Goal: Information Seeking & Learning: Learn about a topic

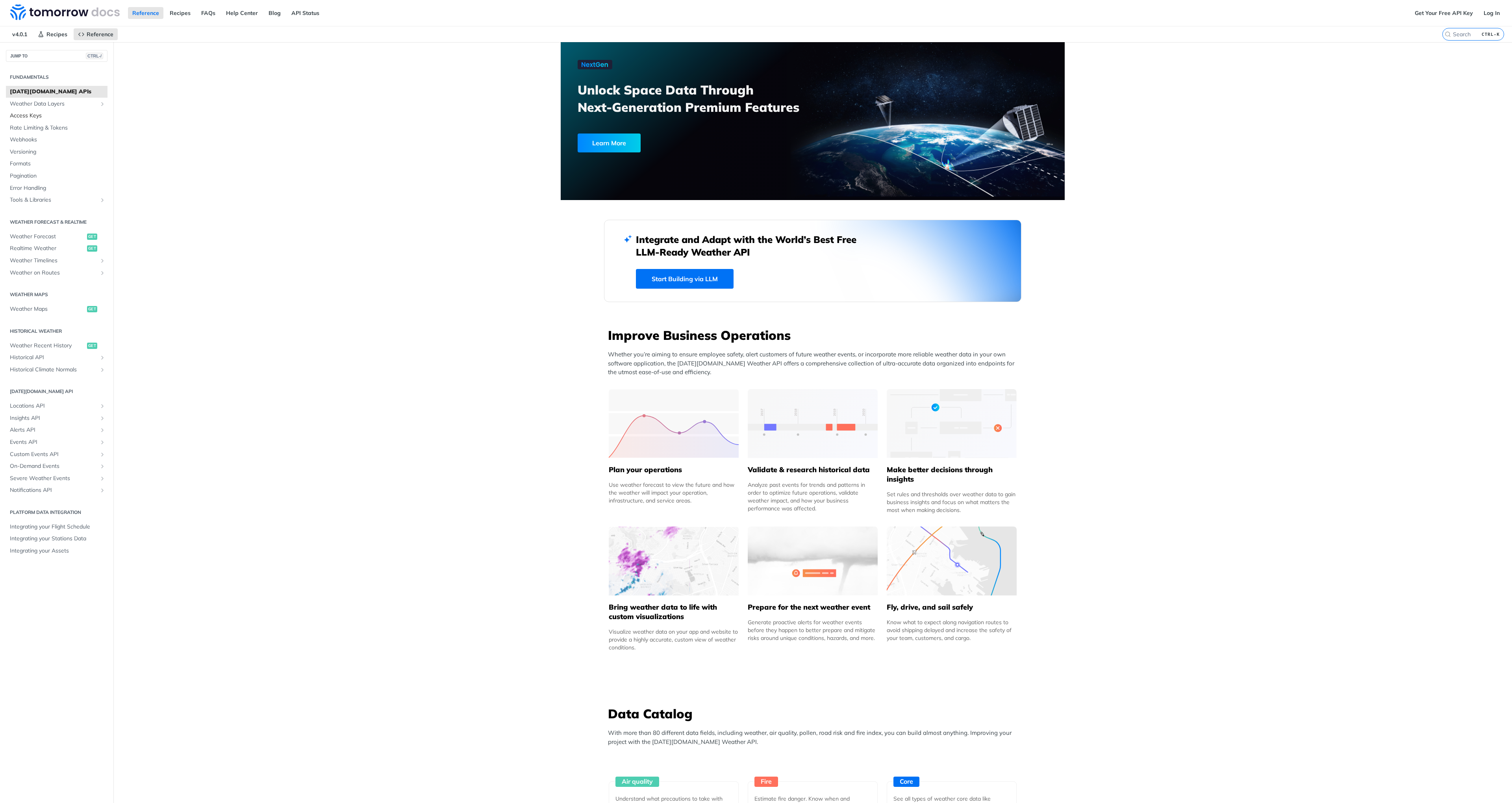
click at [29, 116] on span "Access Keys" at bounding box center [58, 116] width 96 height 8
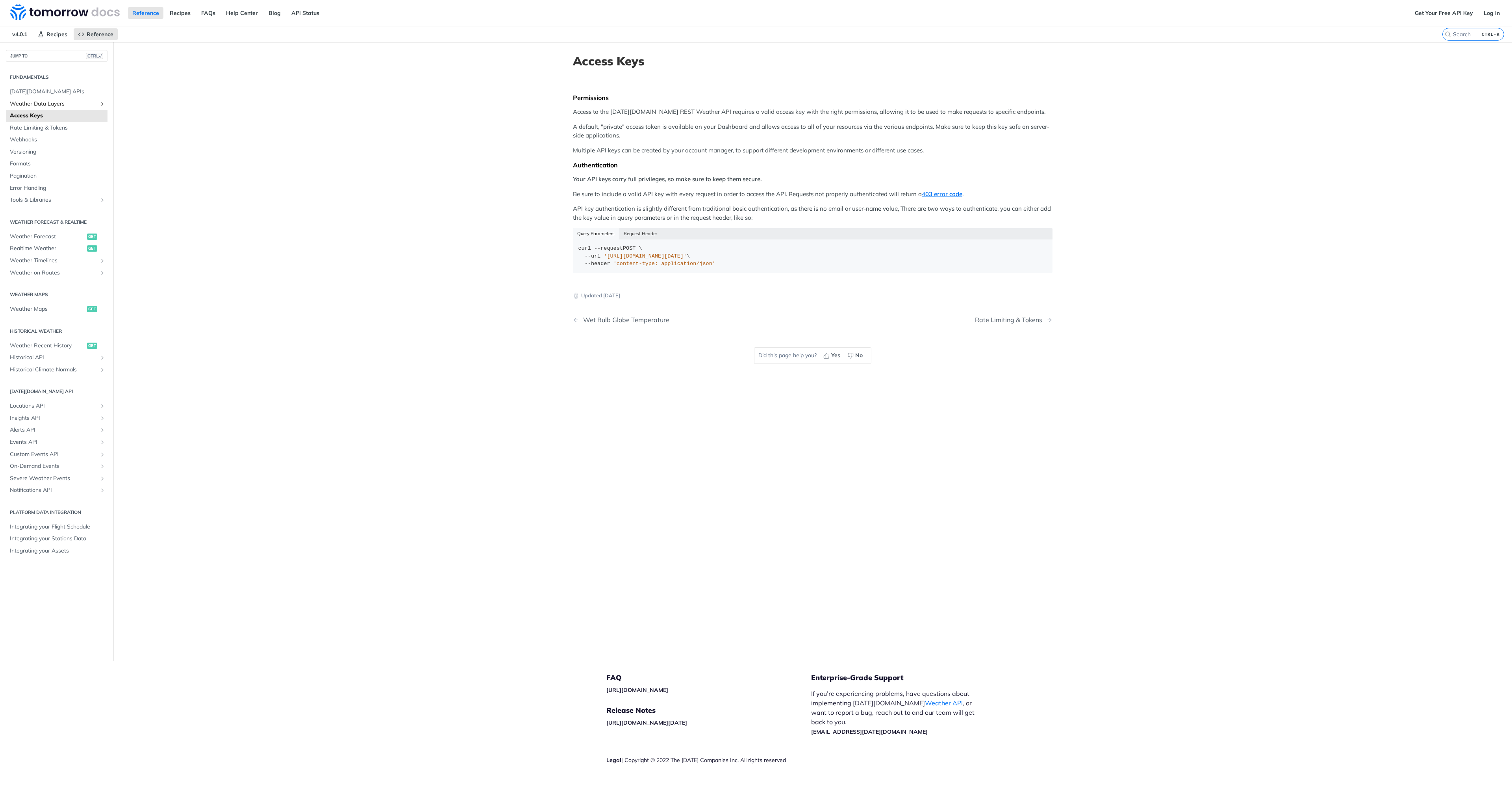
click at [28, 106] on span "Weather Data Layers" at bounding box center [53, 103] width 87 height 8
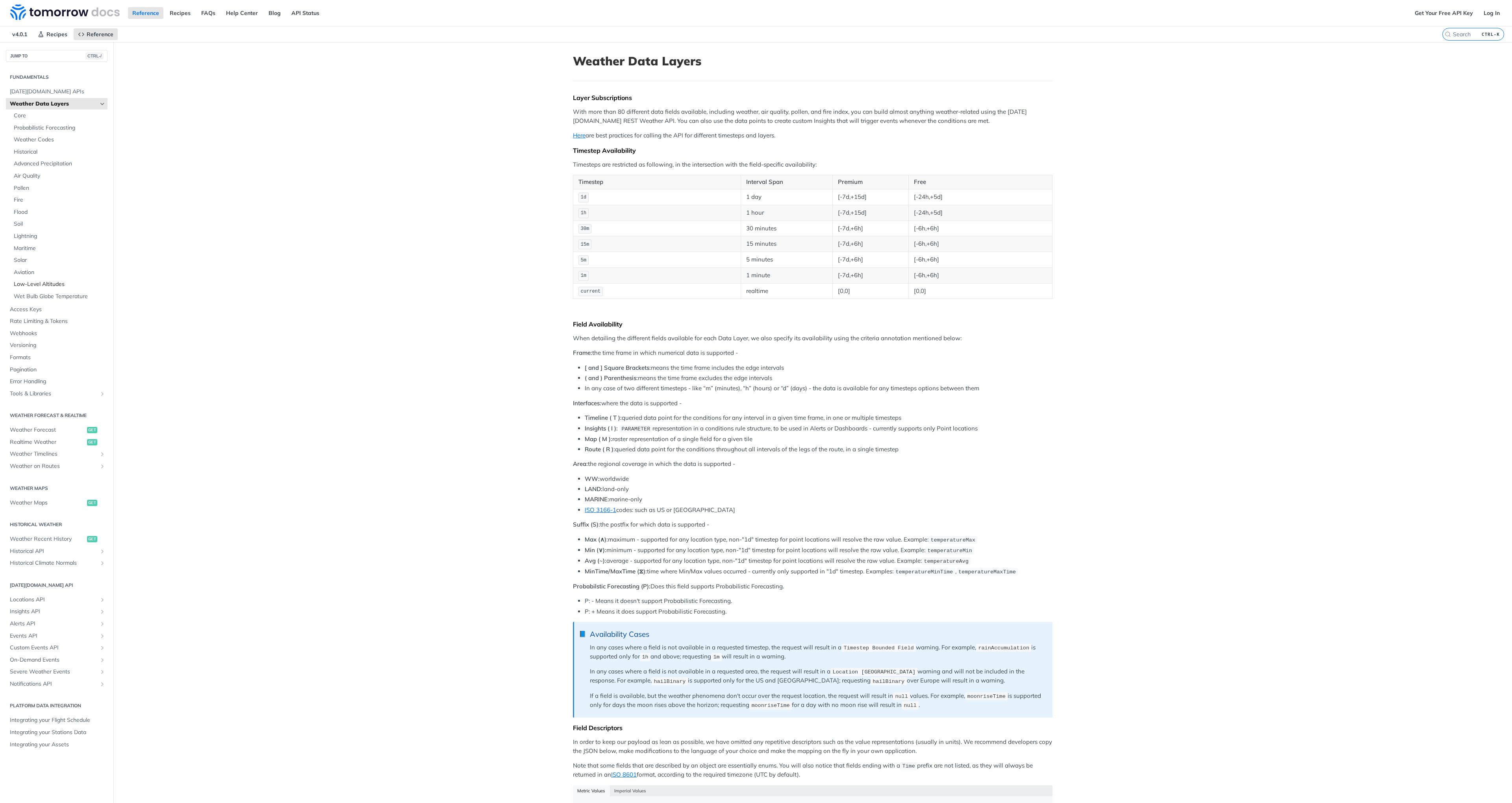
click at [50, 284] on span "Low-Level Altitudes" at bounding box center [59, 284] width 92 height 8
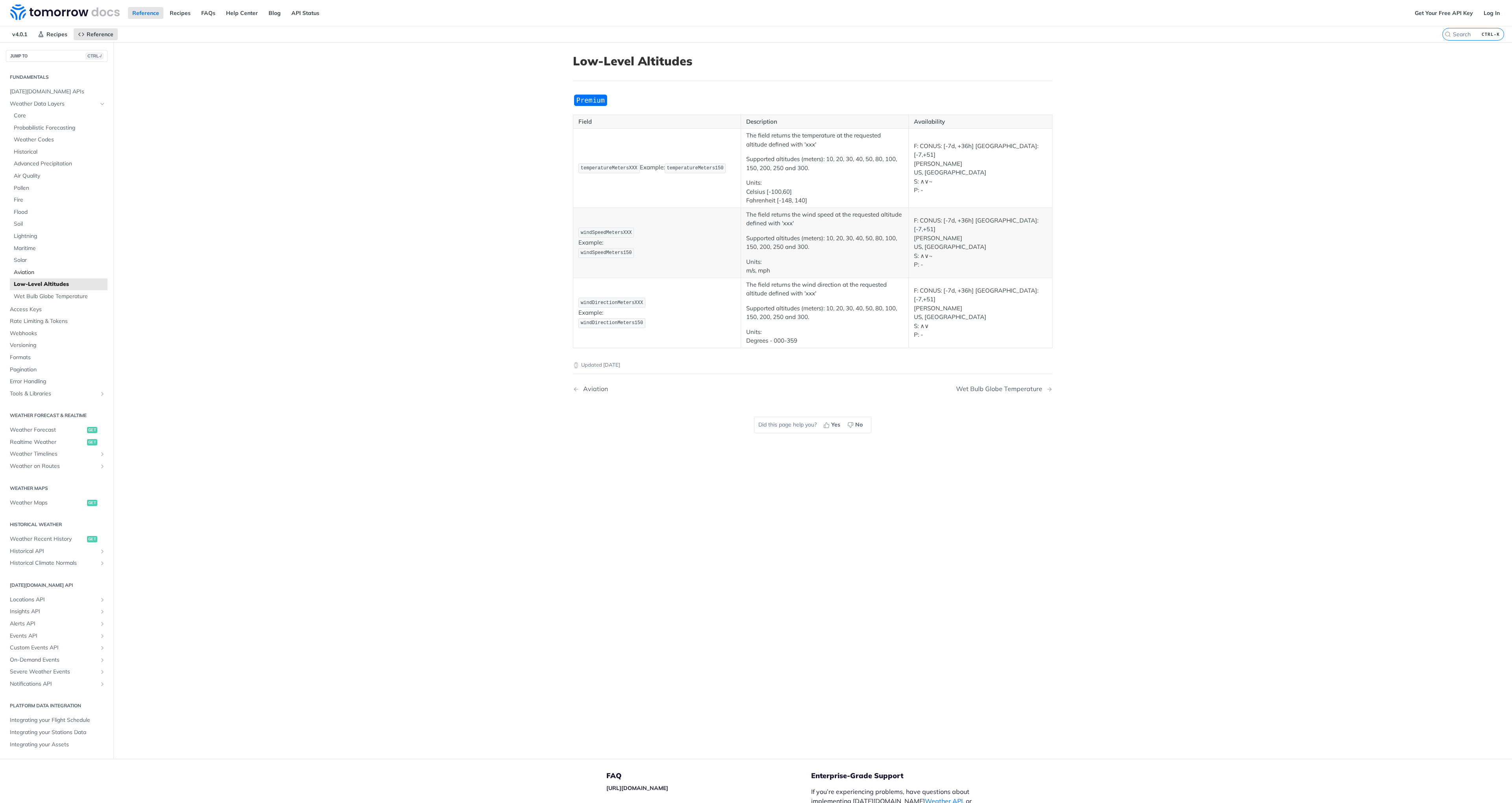
click at [22, 274] on span "Aviation" at bounding box center [59, 272] width 92 height 8
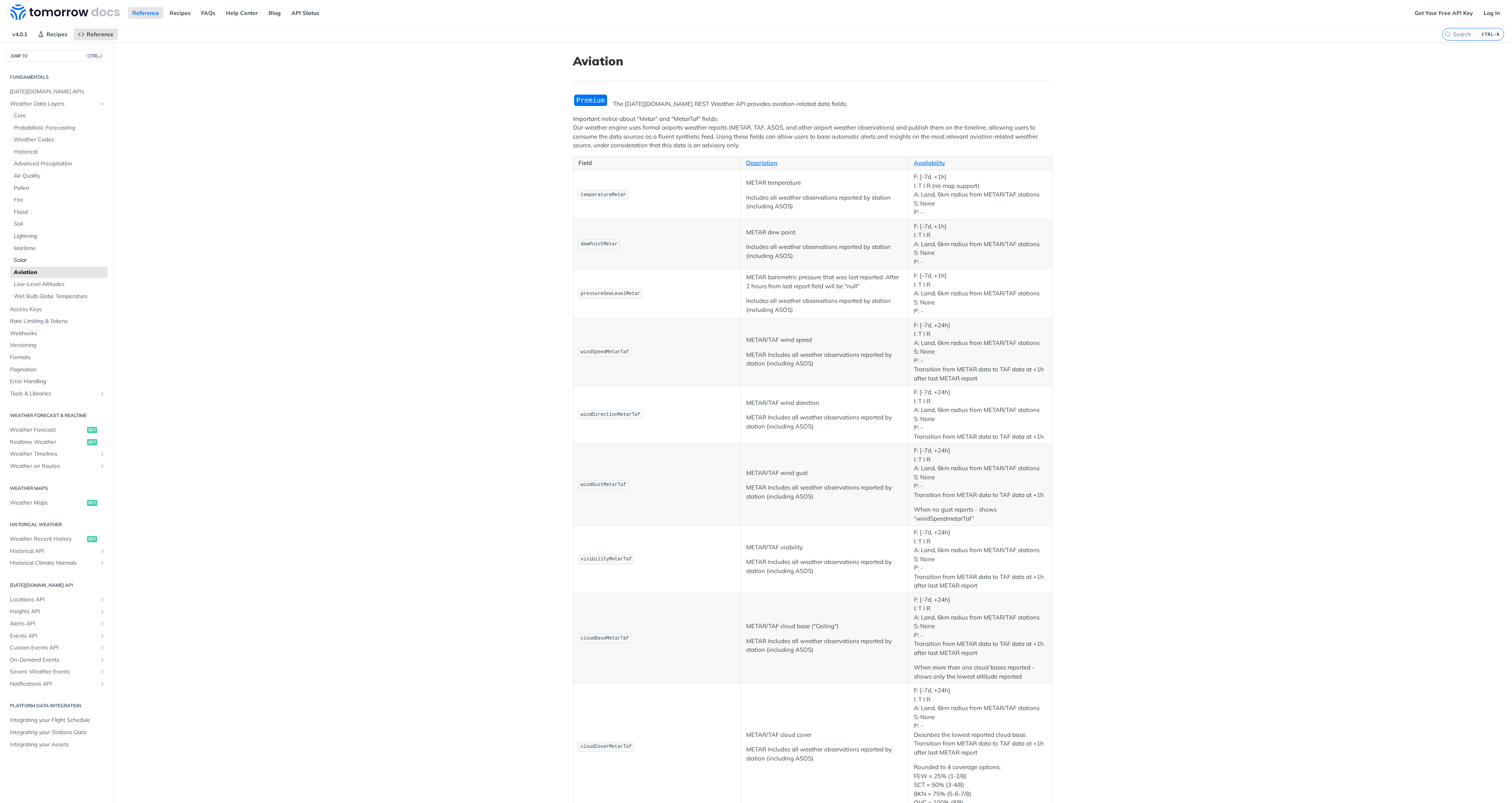
click at [26, 263] on span "Solar" at bounding box center [59, 260] width 92 height 8
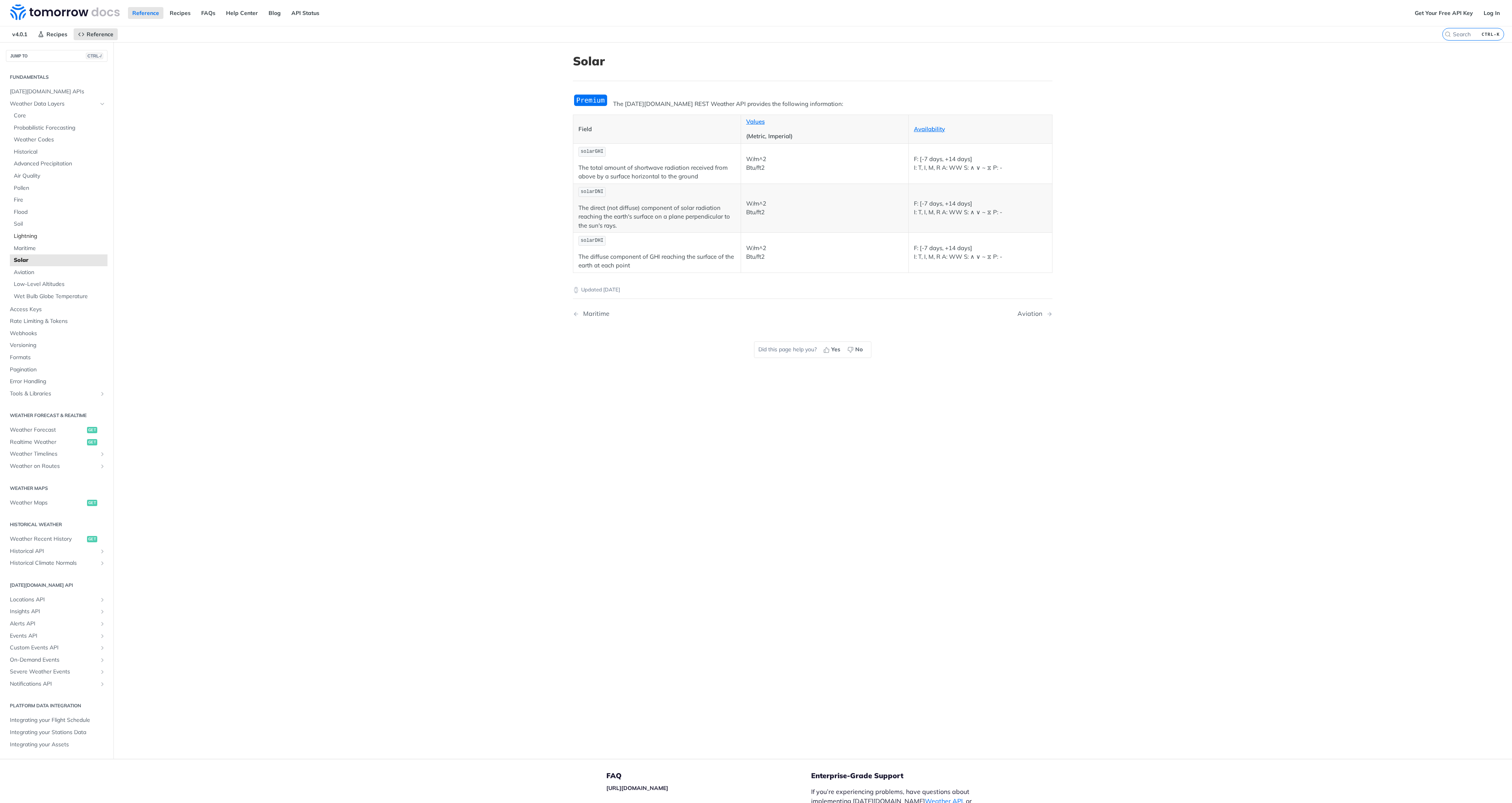
click at [29, 234] on span "Lightning" at bounding box center [59, 236] width 92 height 8
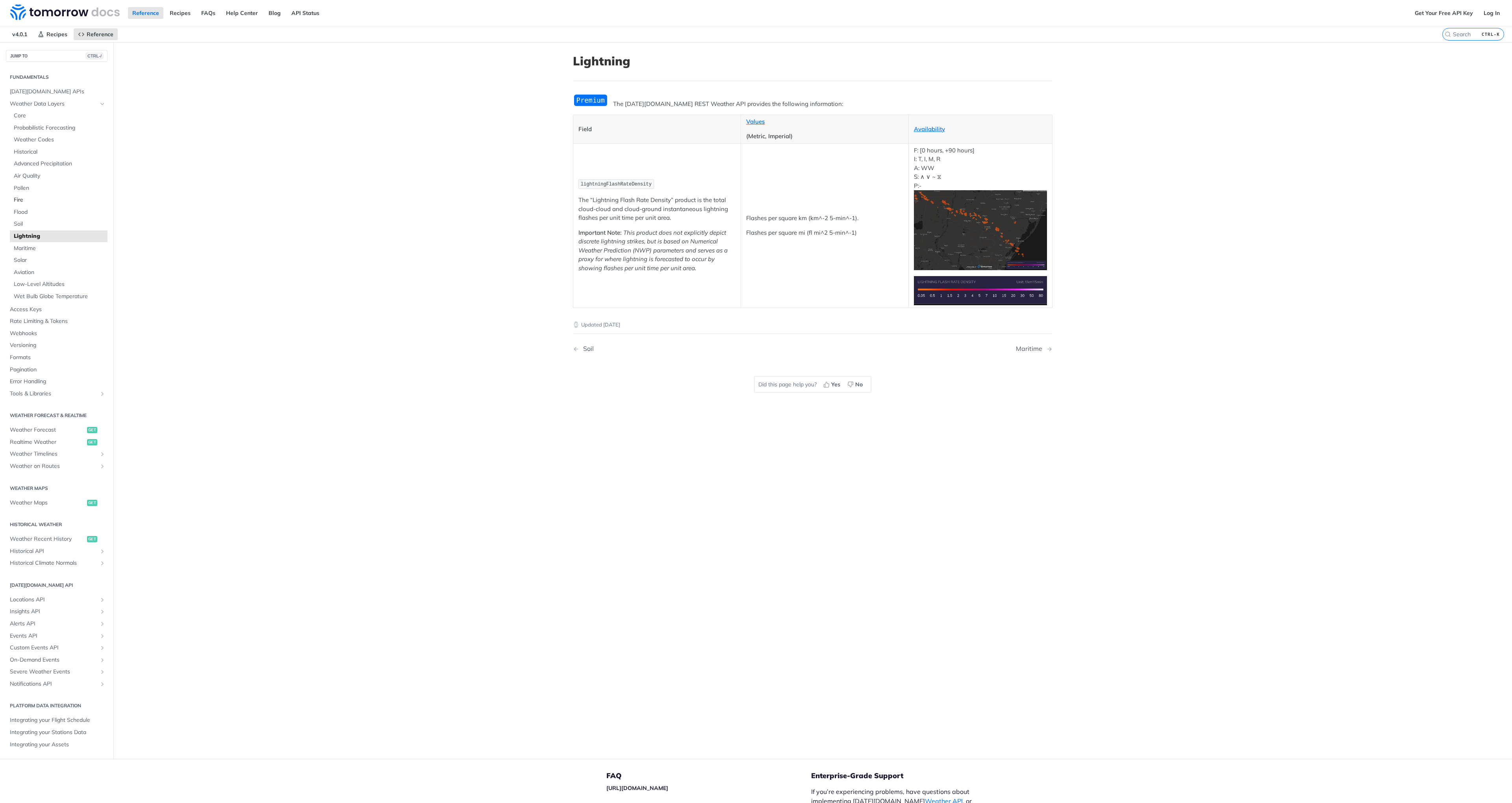
click at [16, 200] on span "Fire" at bounding box center [59, 200] width 92 height 8
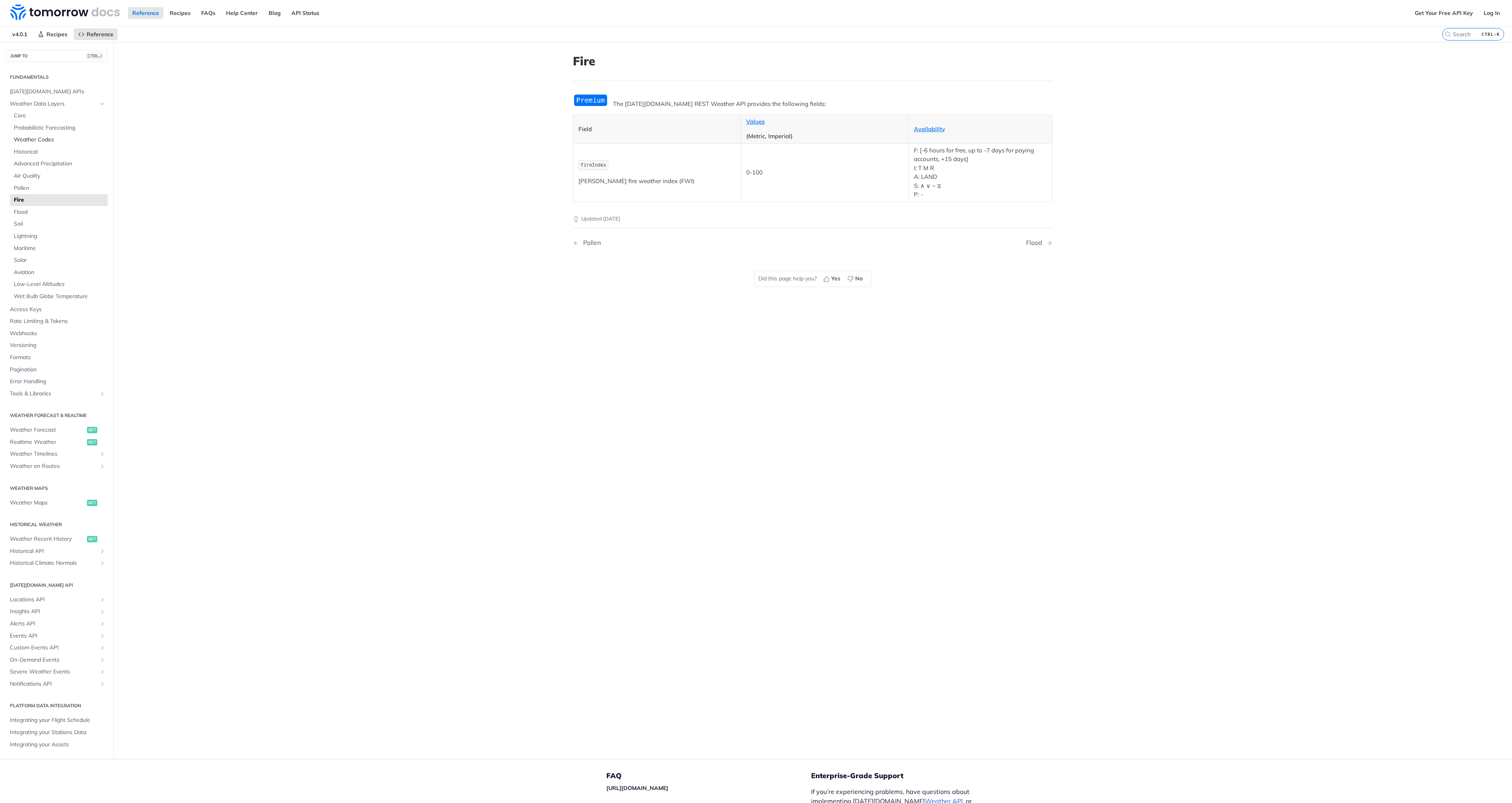
click at [37, 137] on span "Weather Codes" at bounding box center [59, 139] width 92 height 8
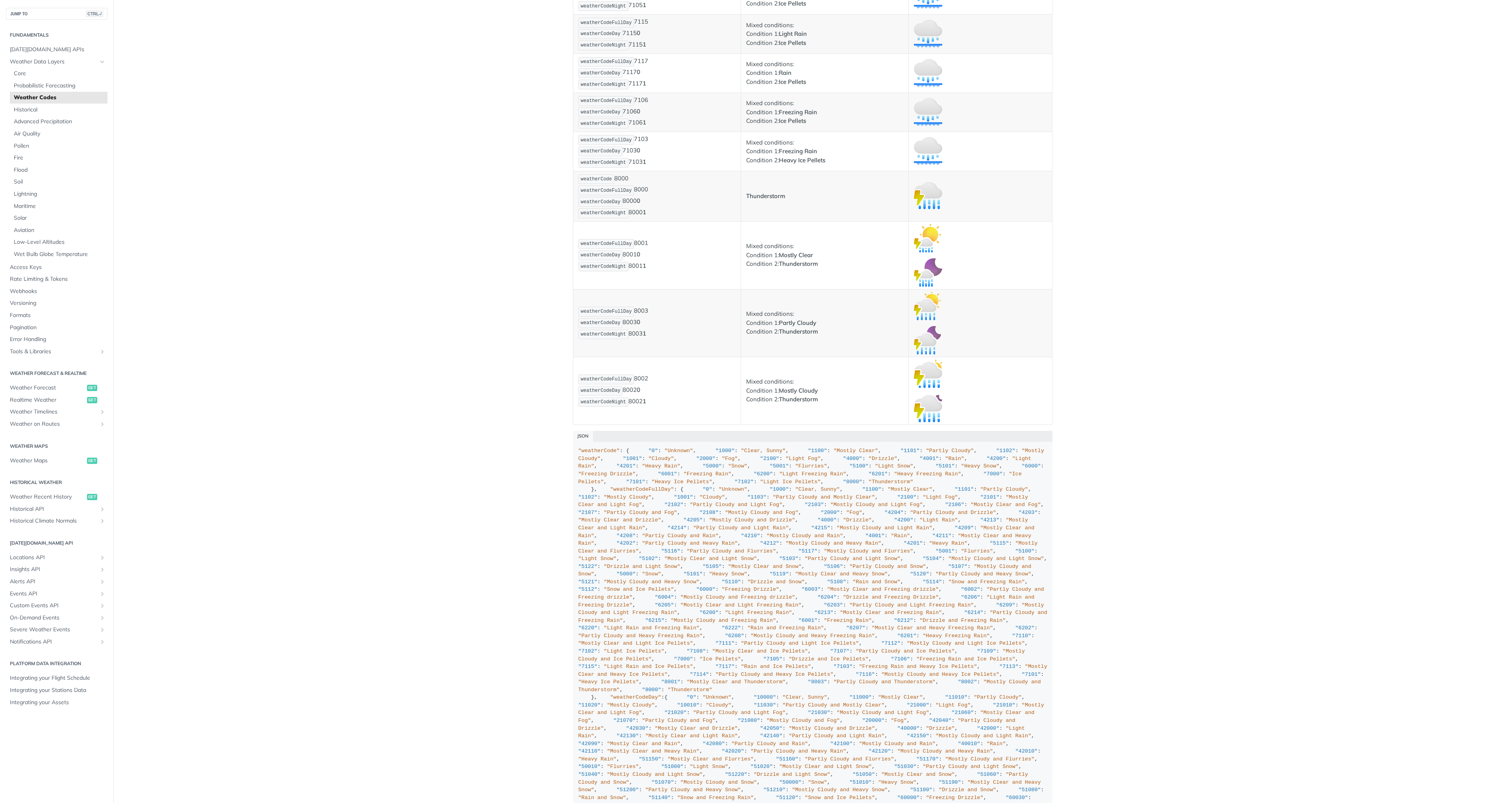
scroll to position [3922, 0]
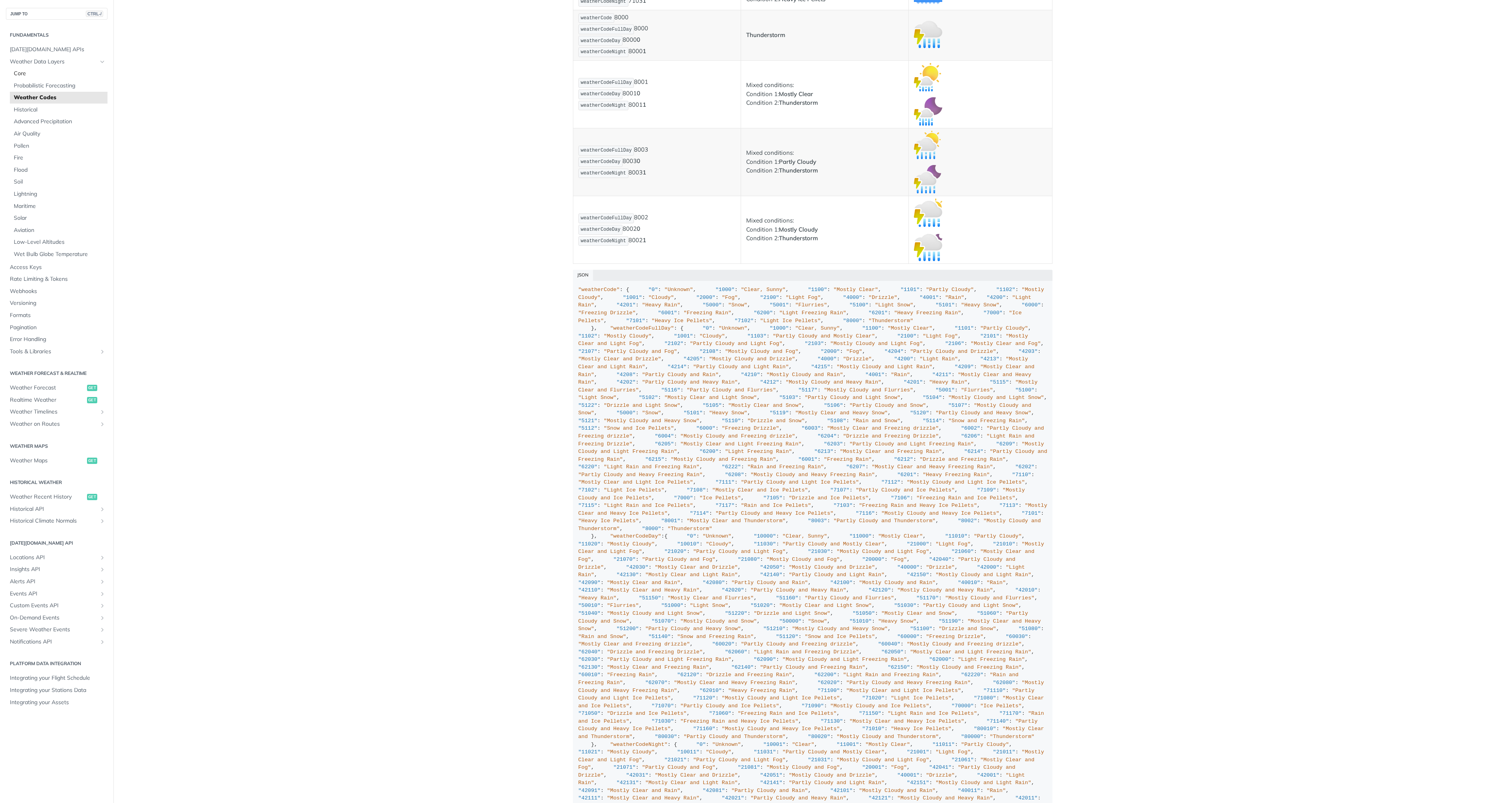
click at [20, 74] on span "Core" at bounding box center [59, 73] width 92 height 8
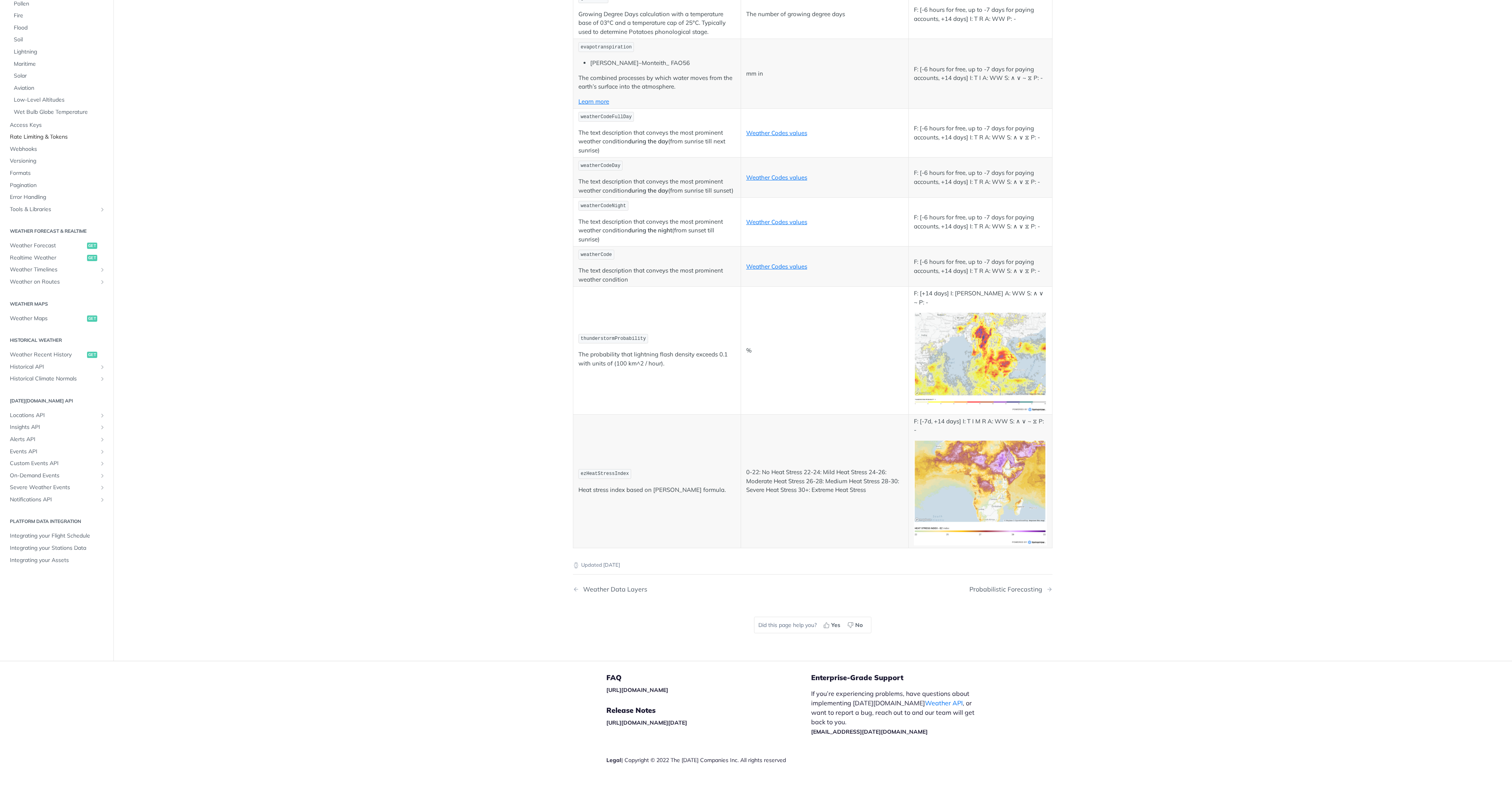
scroll to position [3658, 0]
click at [33, 104] on span "Low-Level Altitudes" at bounding box center [59, 100] width 92 height 8
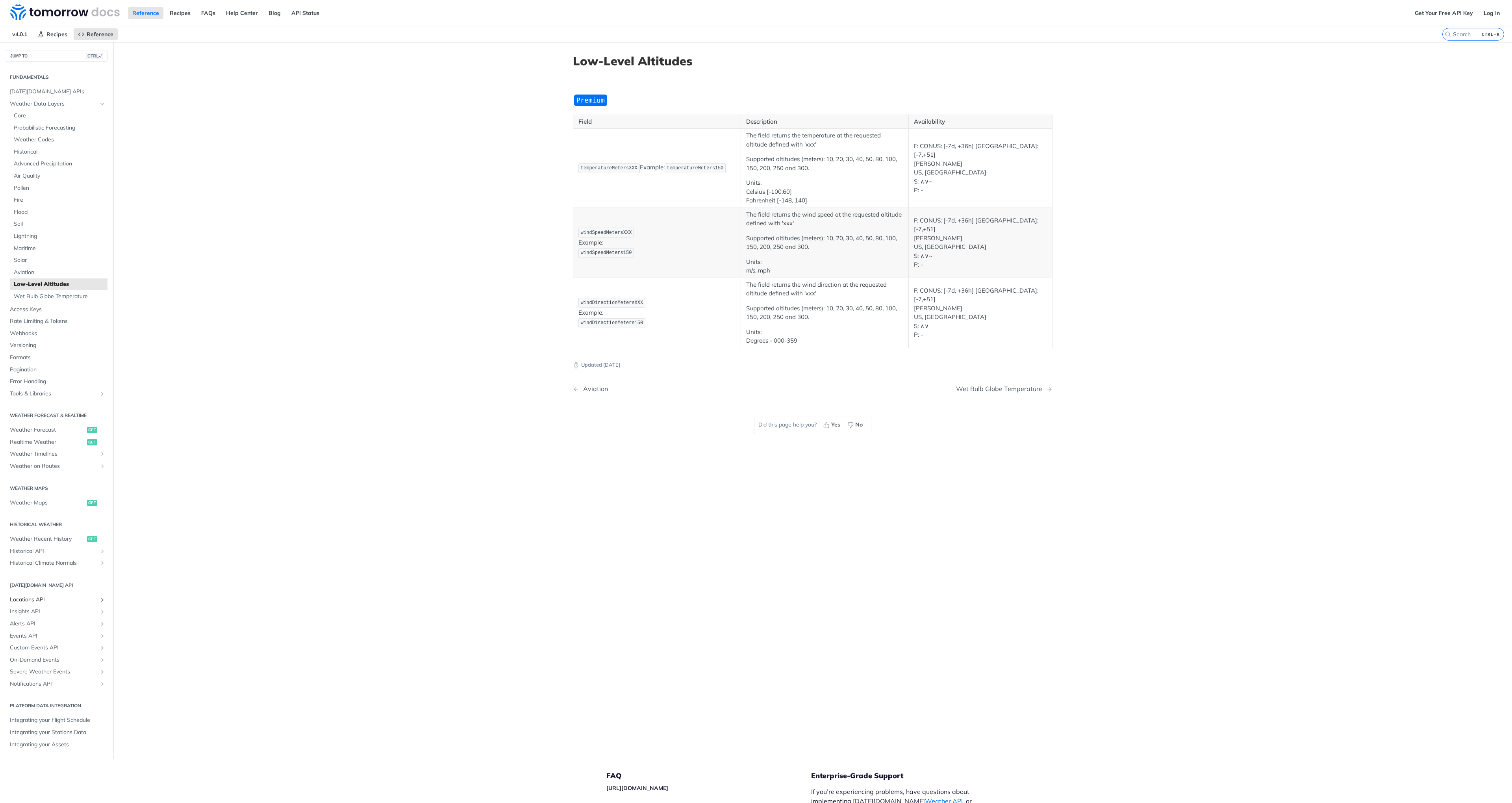
click at [35, 602] on span "Locations API" at bounding box center [53, 599] width 87 height 8
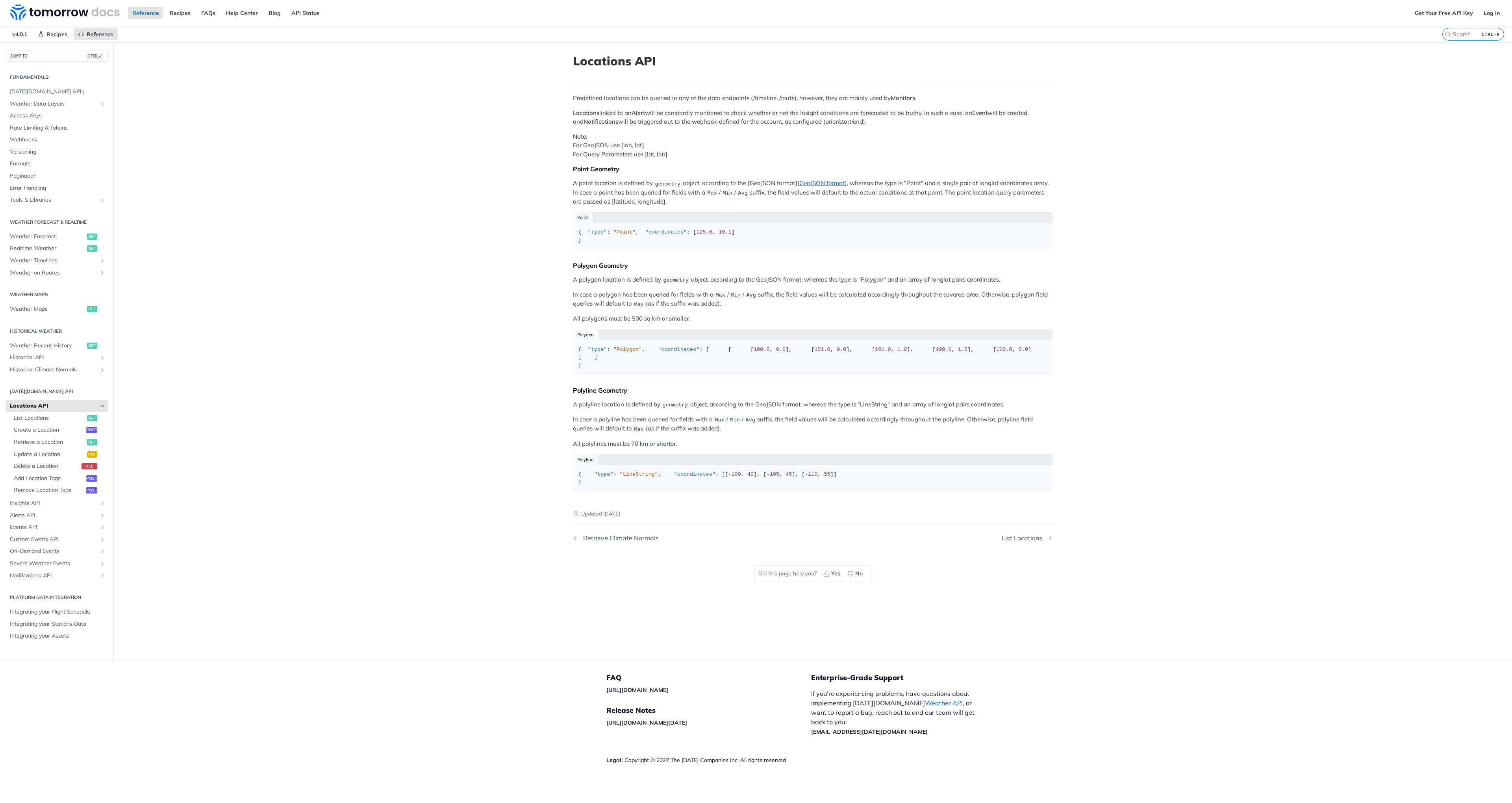
scroll to position [49, 0]
click at [35, 500] on span "Insights API" at bounding box center [53, 503] width 87 height 8
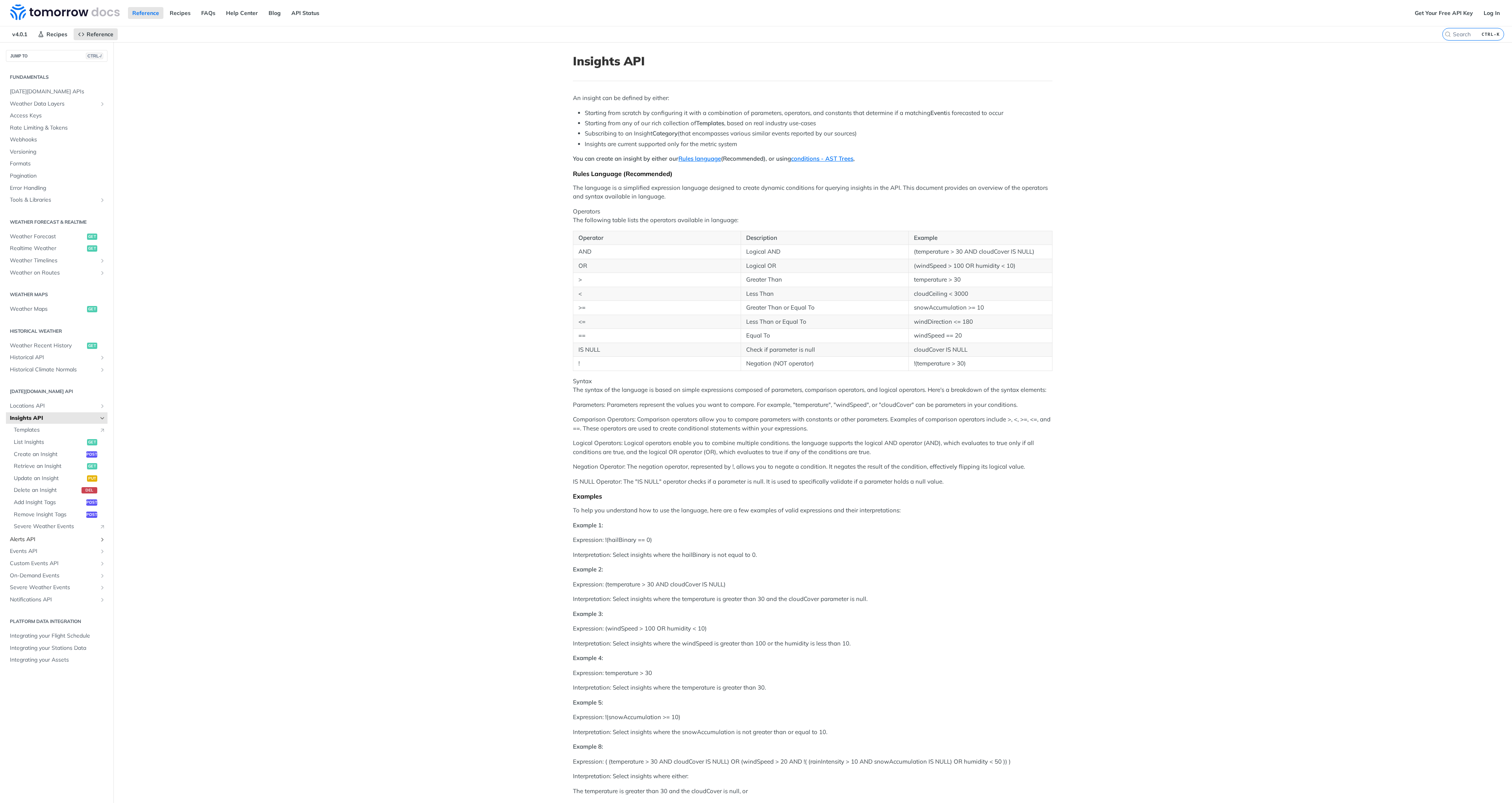
click at [38, 541] on span "Alerts API" at bounding box center [53, 539] width 87 height 8
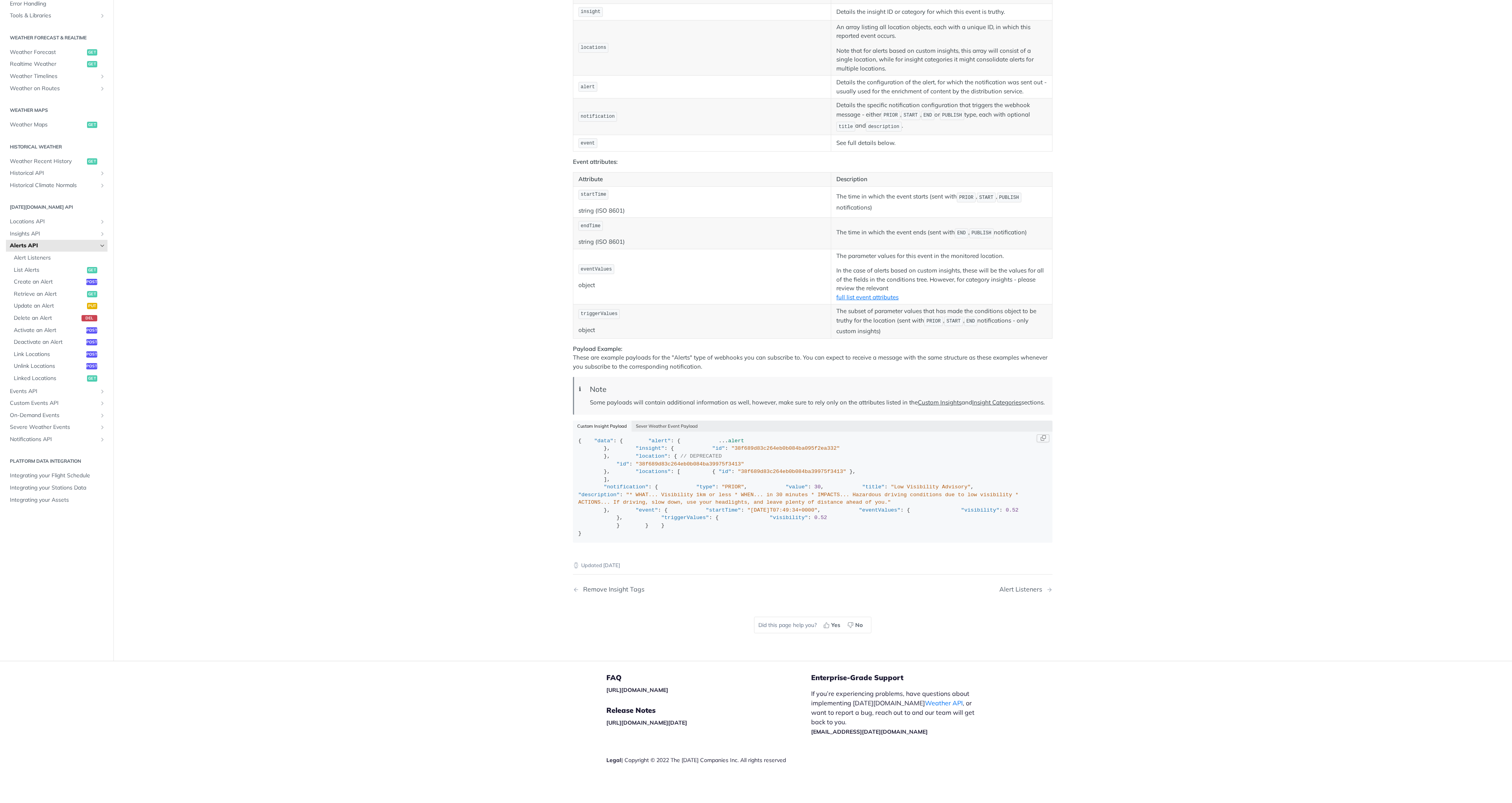
scroll to position [740, 0]
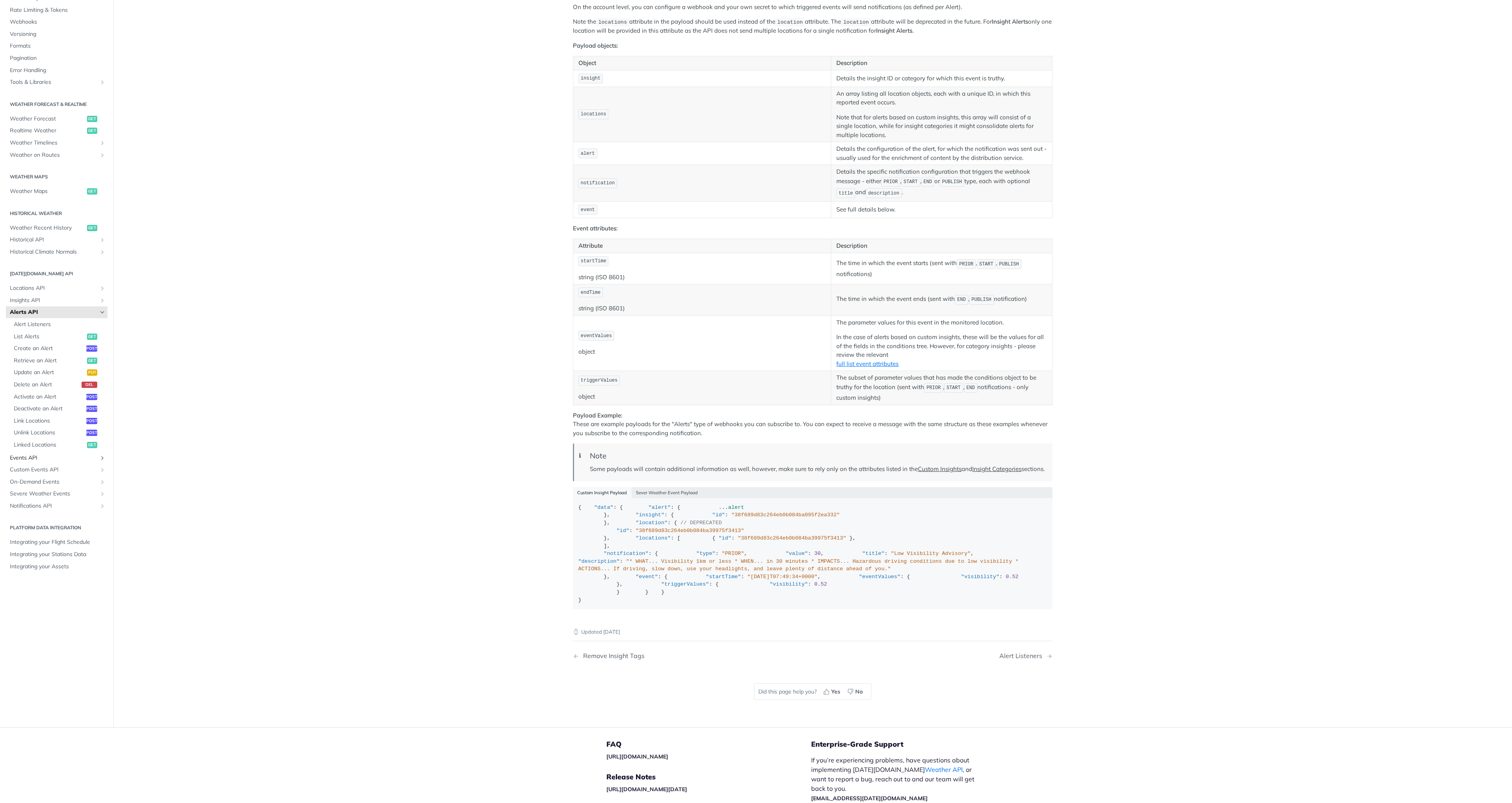
click at [34, 462] on span "Events API" at bounding box center [53, 457] width 87 height 8
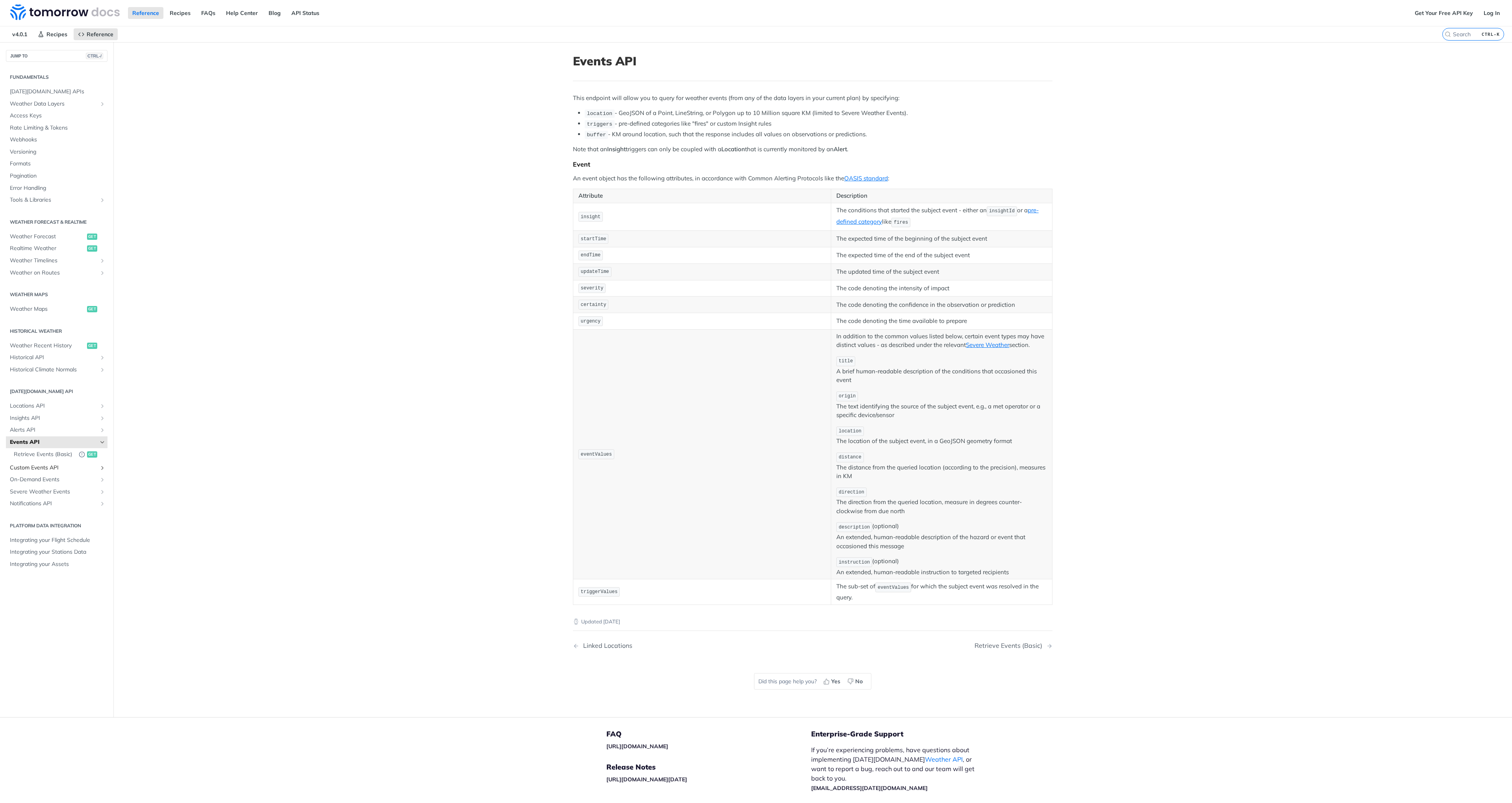
click at [49, 470] on span "Custom Events API" at bounding box center [53, 467] width 87 height 8
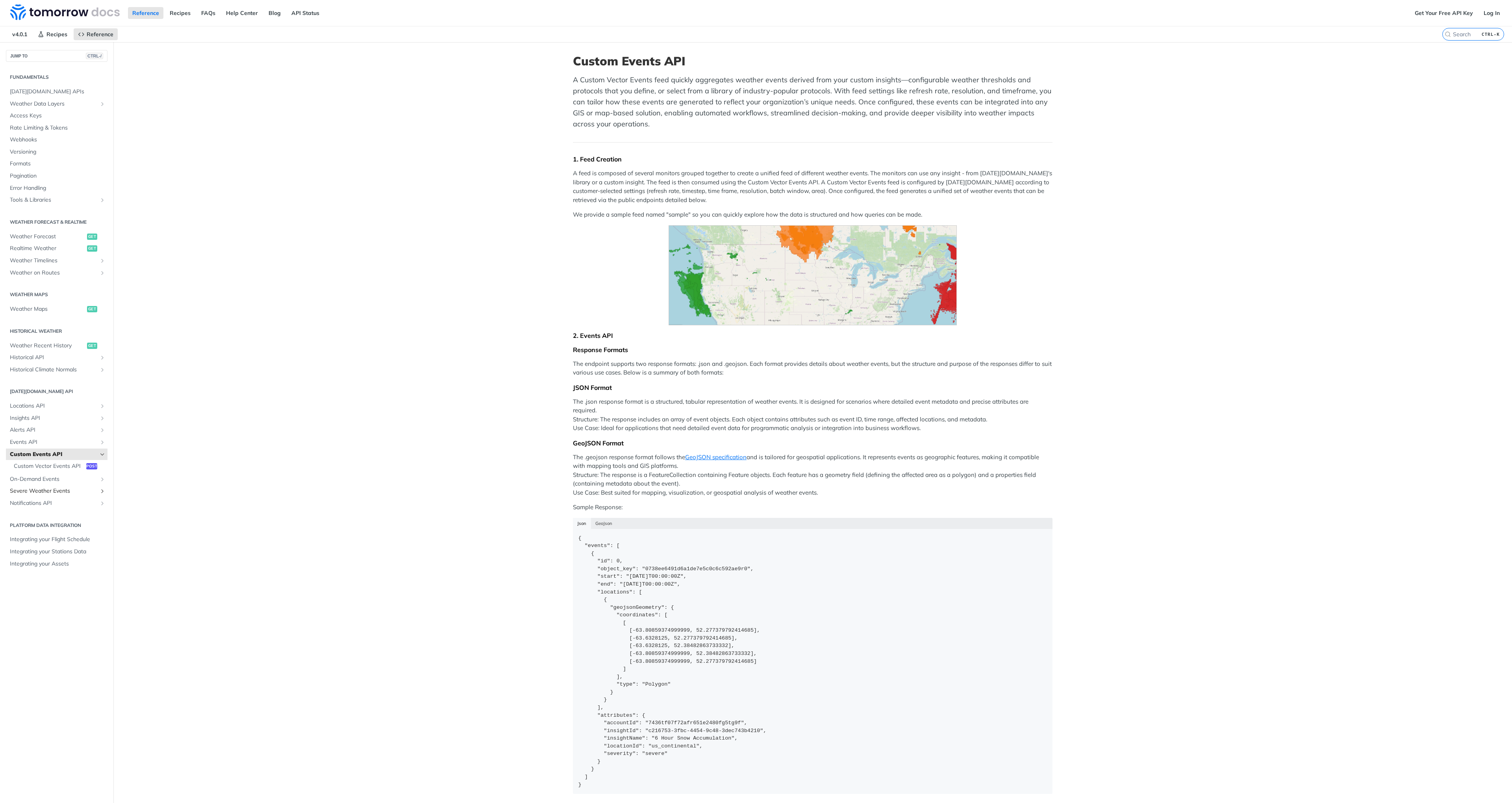
click at [48, 489] on span "Severe Weather Events" at bounding box center [53, 491] width 87 height 8
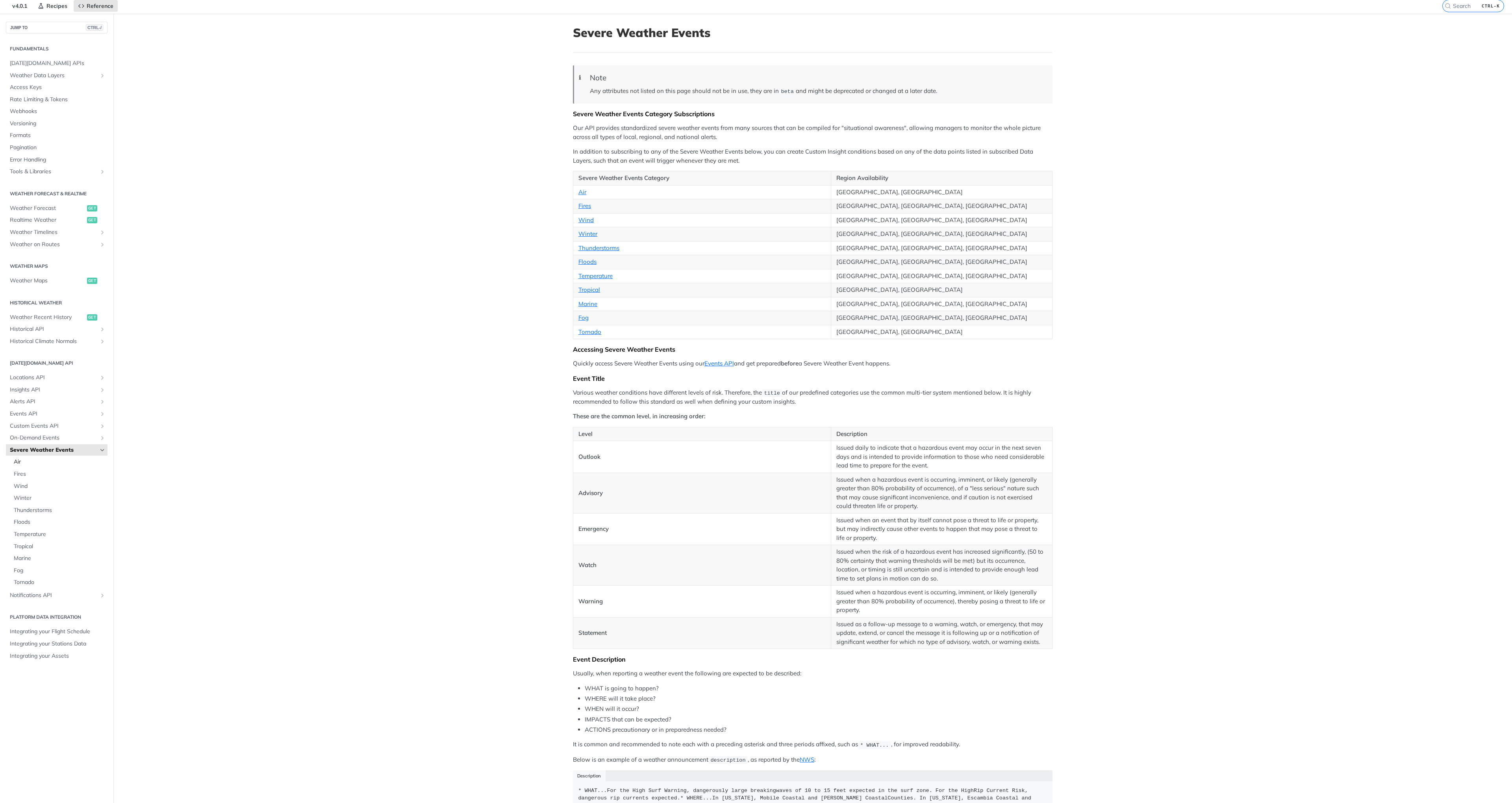
scroll to position [47, 0]
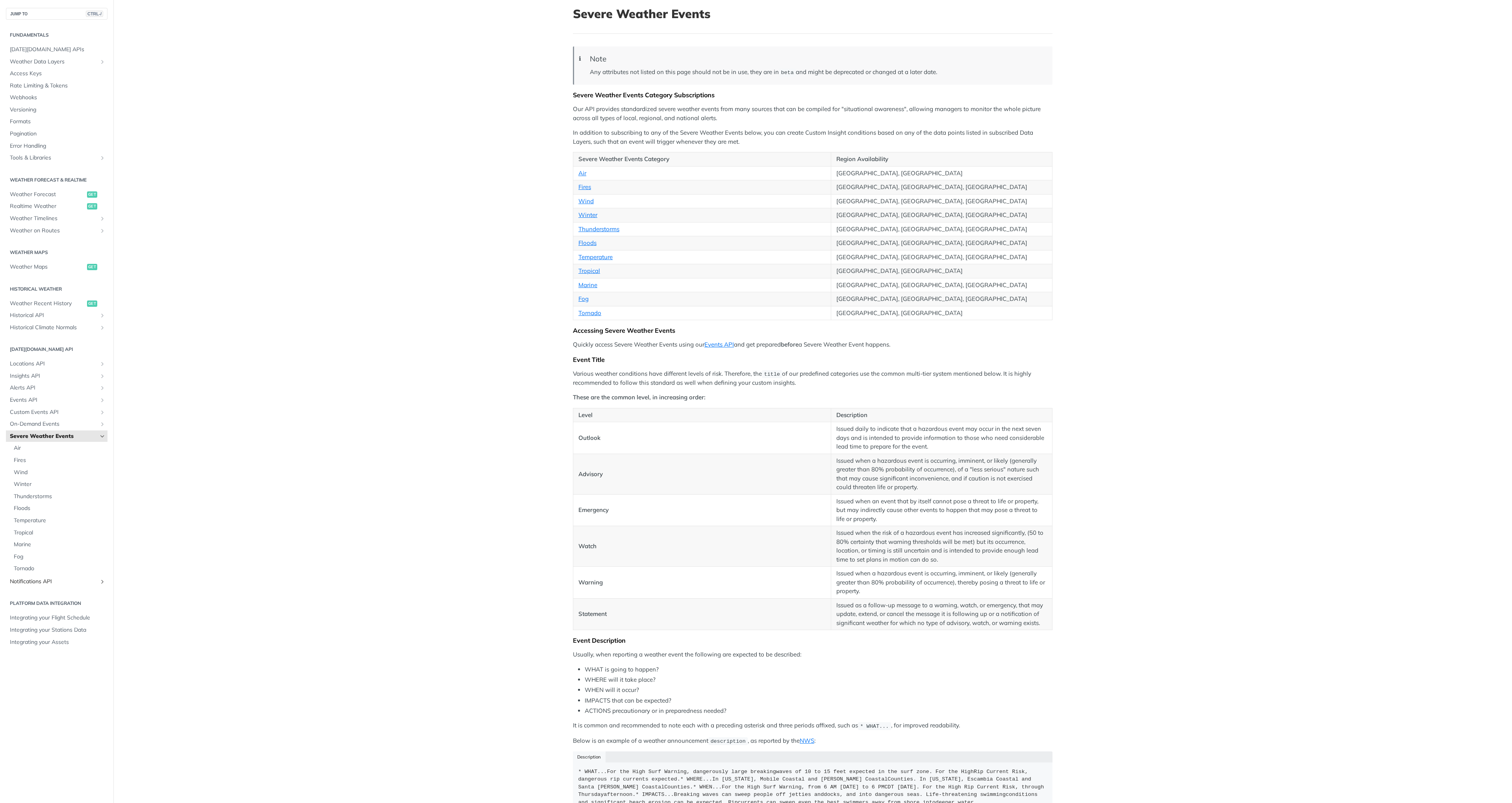
click at [41, 584] on span "Notifications API" at bounding box center [53, 581] width 87 height 8
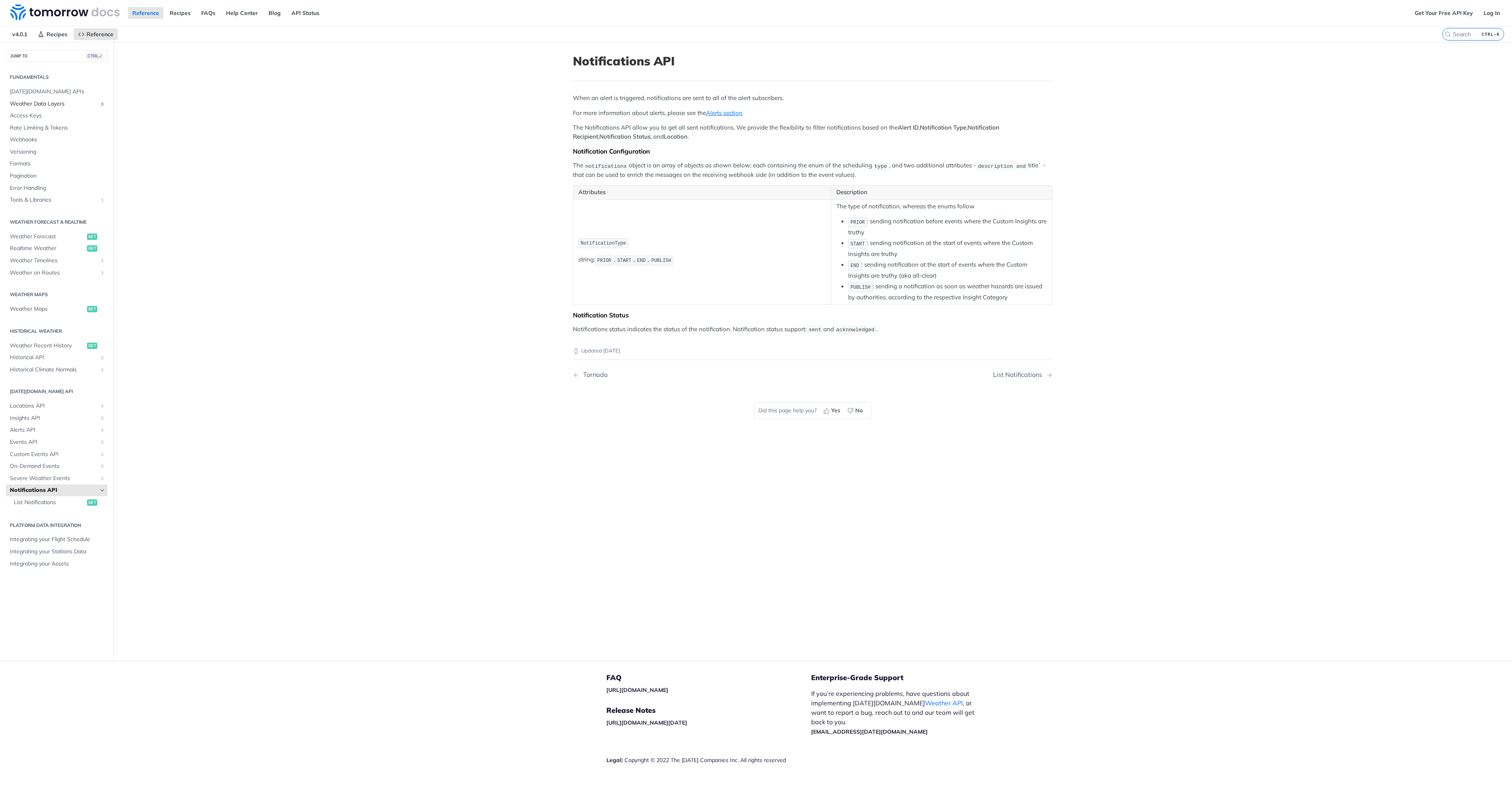
click at [36, 101] on span "Weather Data Layers" at bounding box center [53, 103] width 87 height 8
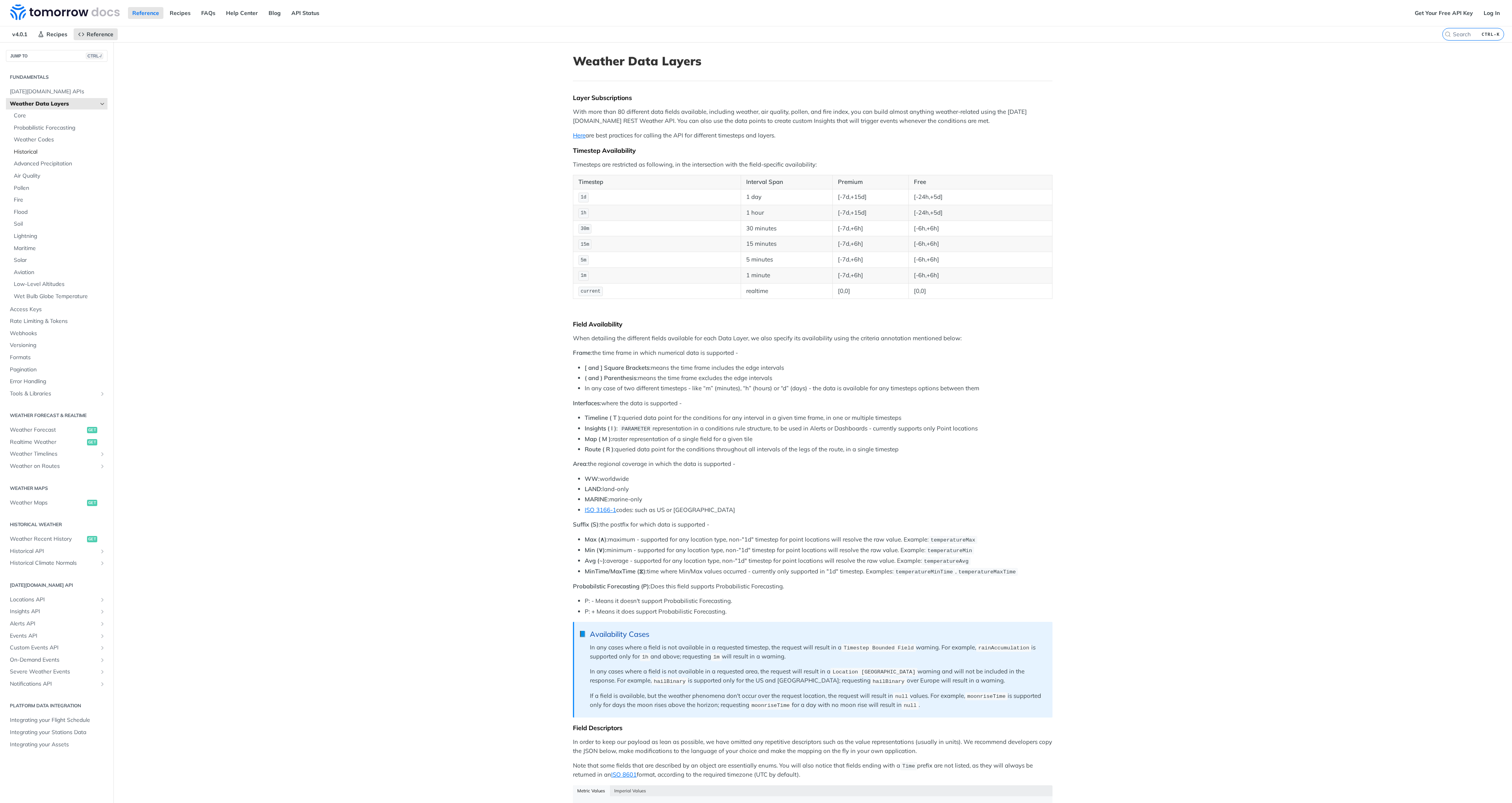
click at [23, 153] on span "Historical" at bounding box center [59, 151] width 92 height 8
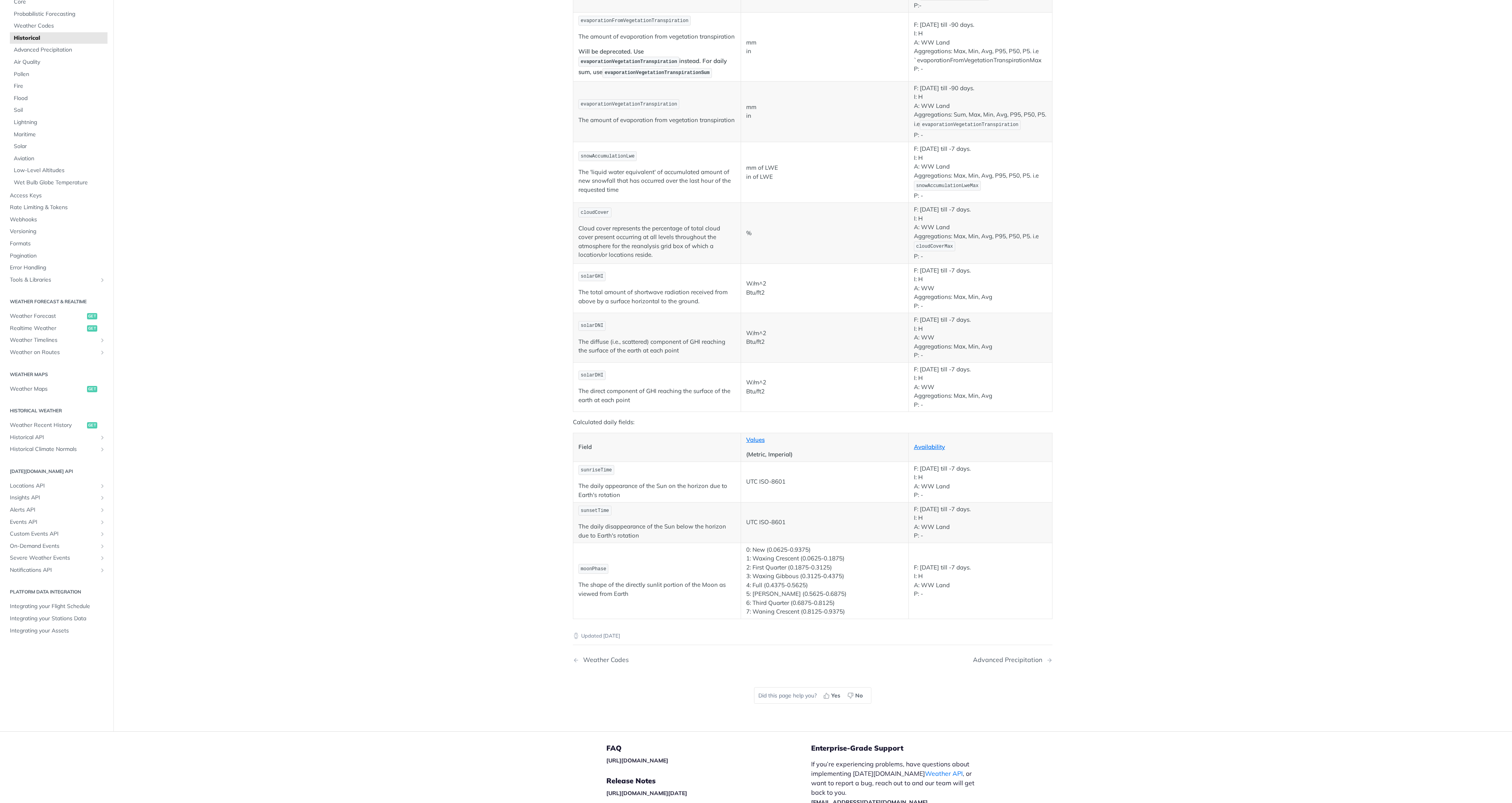
scroll to position [838, 0]
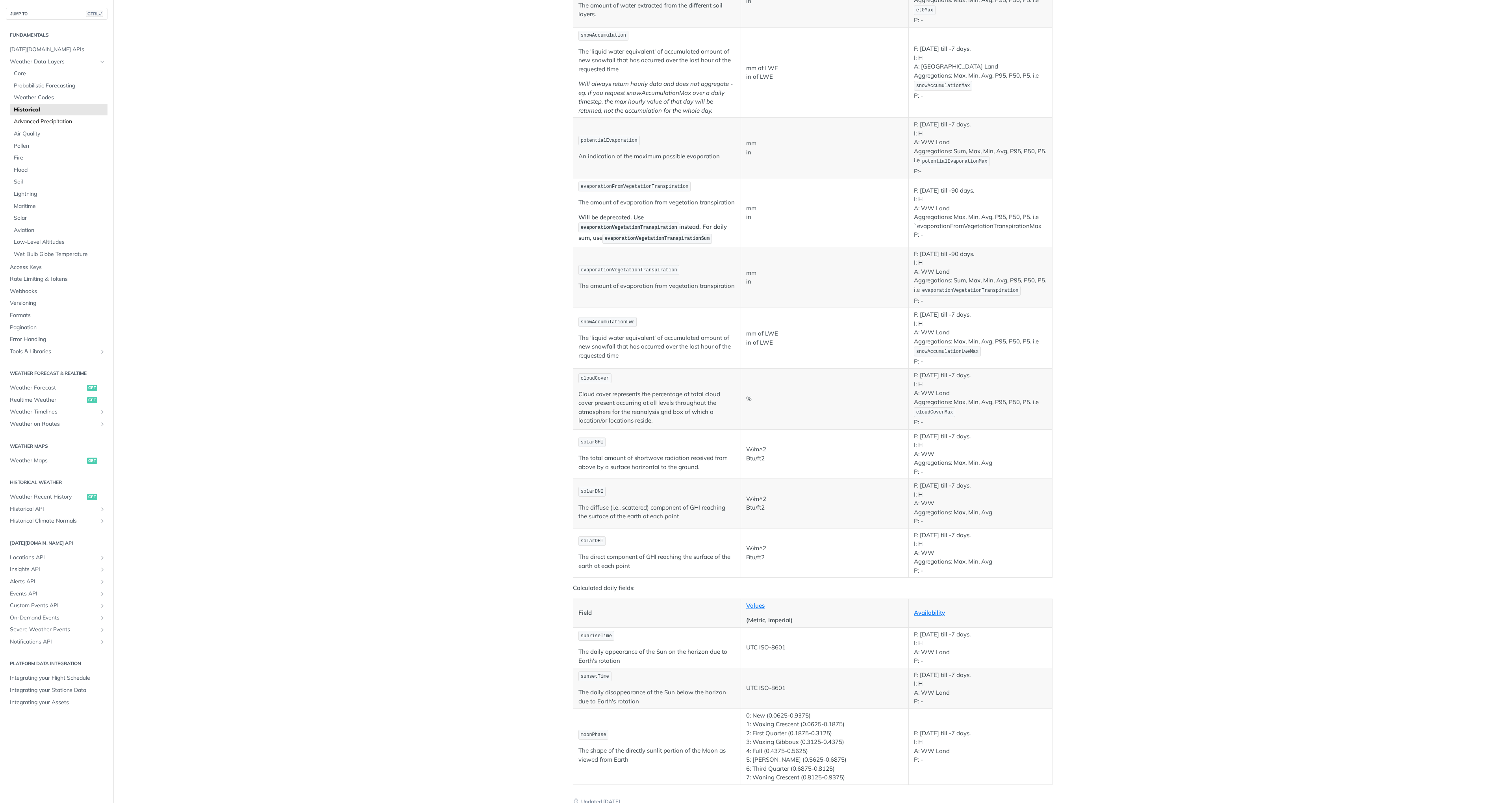
click at [65, 124] on span "Advanced Precipitation" at bounding box center [59, 122] width 92 height 8
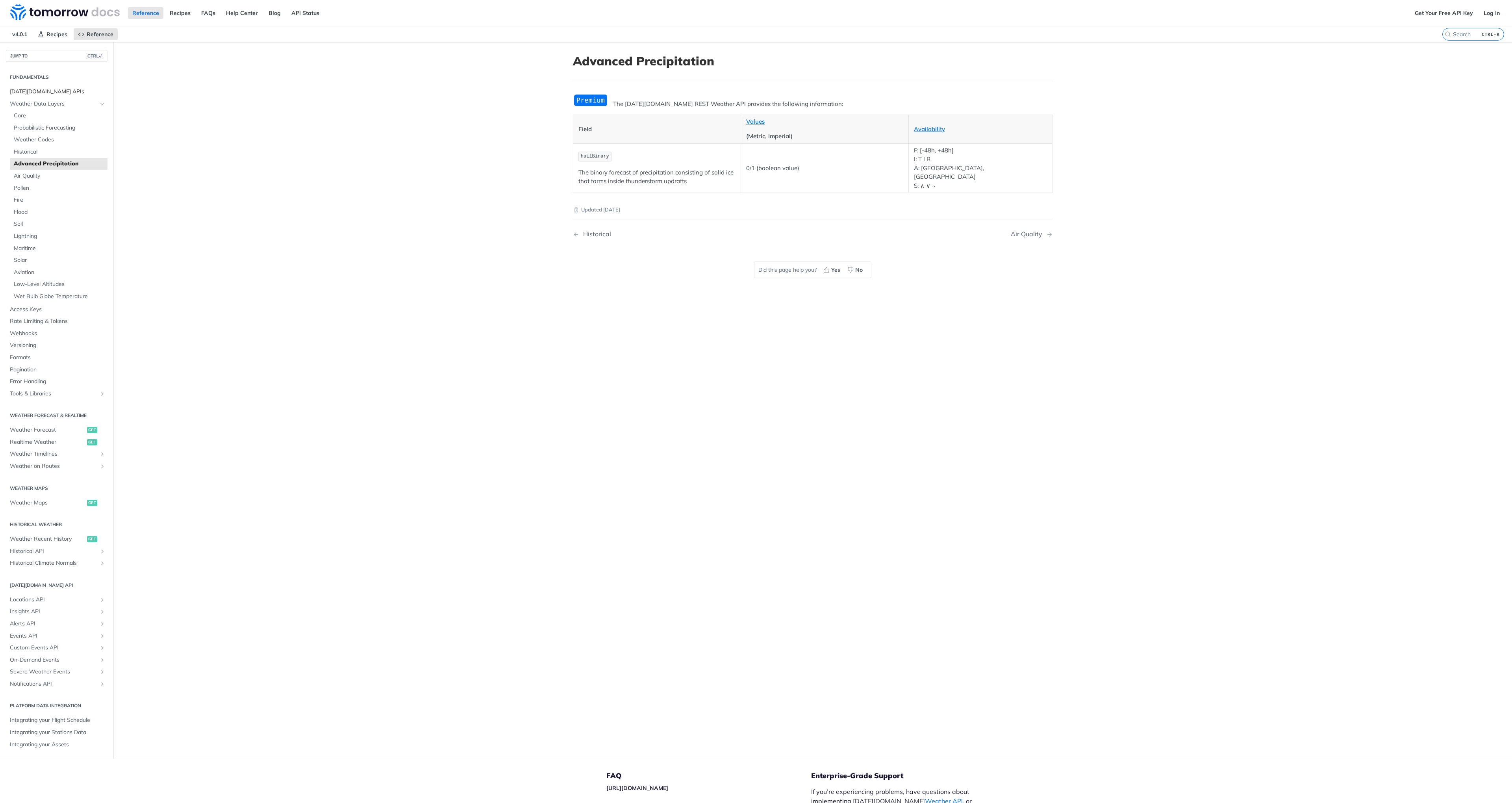
click at [40, 91] on span "[DATE][DOMAIN_NAME] APIs" at bounding box center [58, 92] width 96 height 8
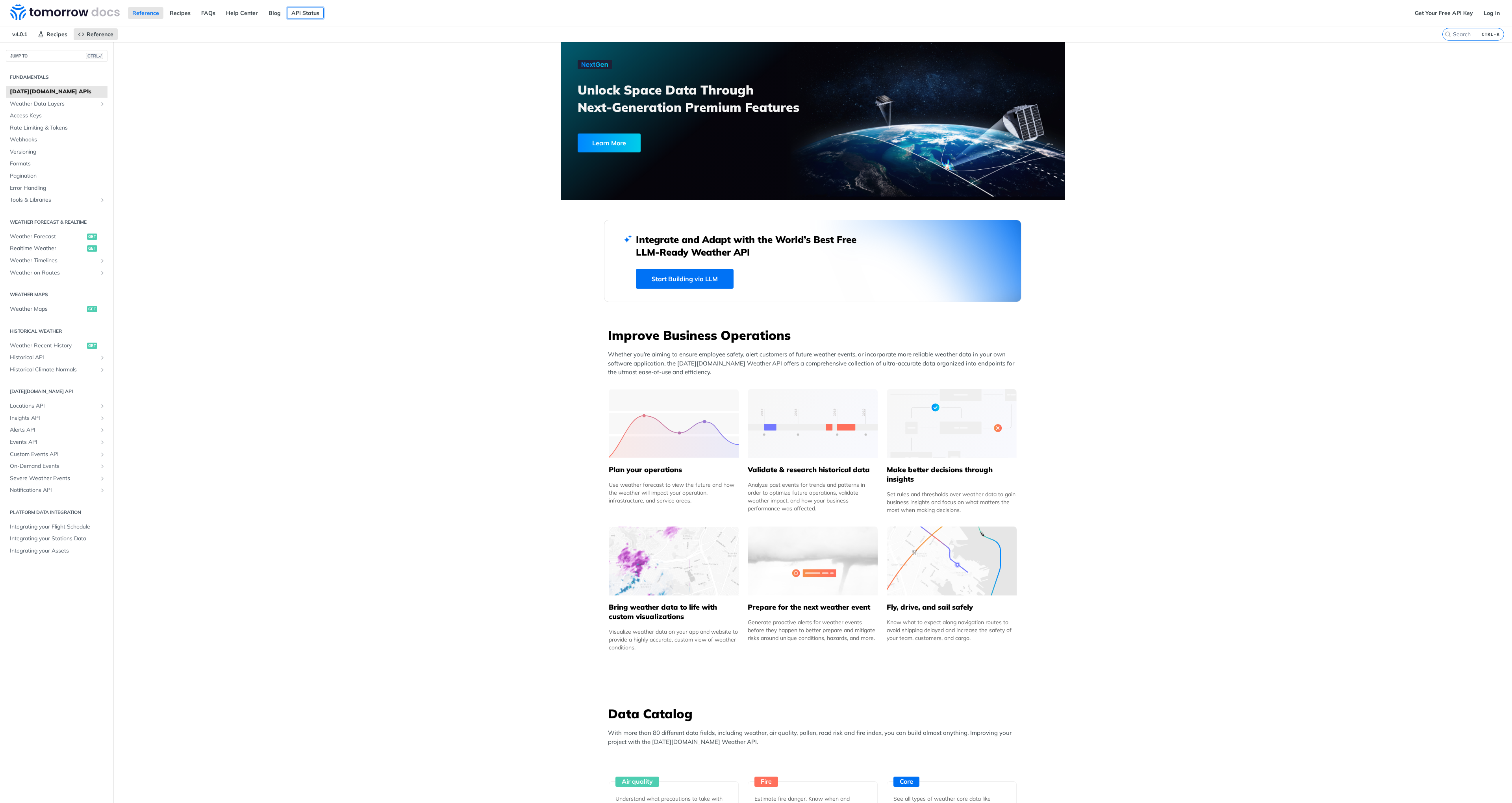
click at [310, 13] on link "API Status" at bounding box center [305, 13] width 36 height 12
click at [204, 12] on link "FAQs" at bounding box center [208, 13] width 23 height 12
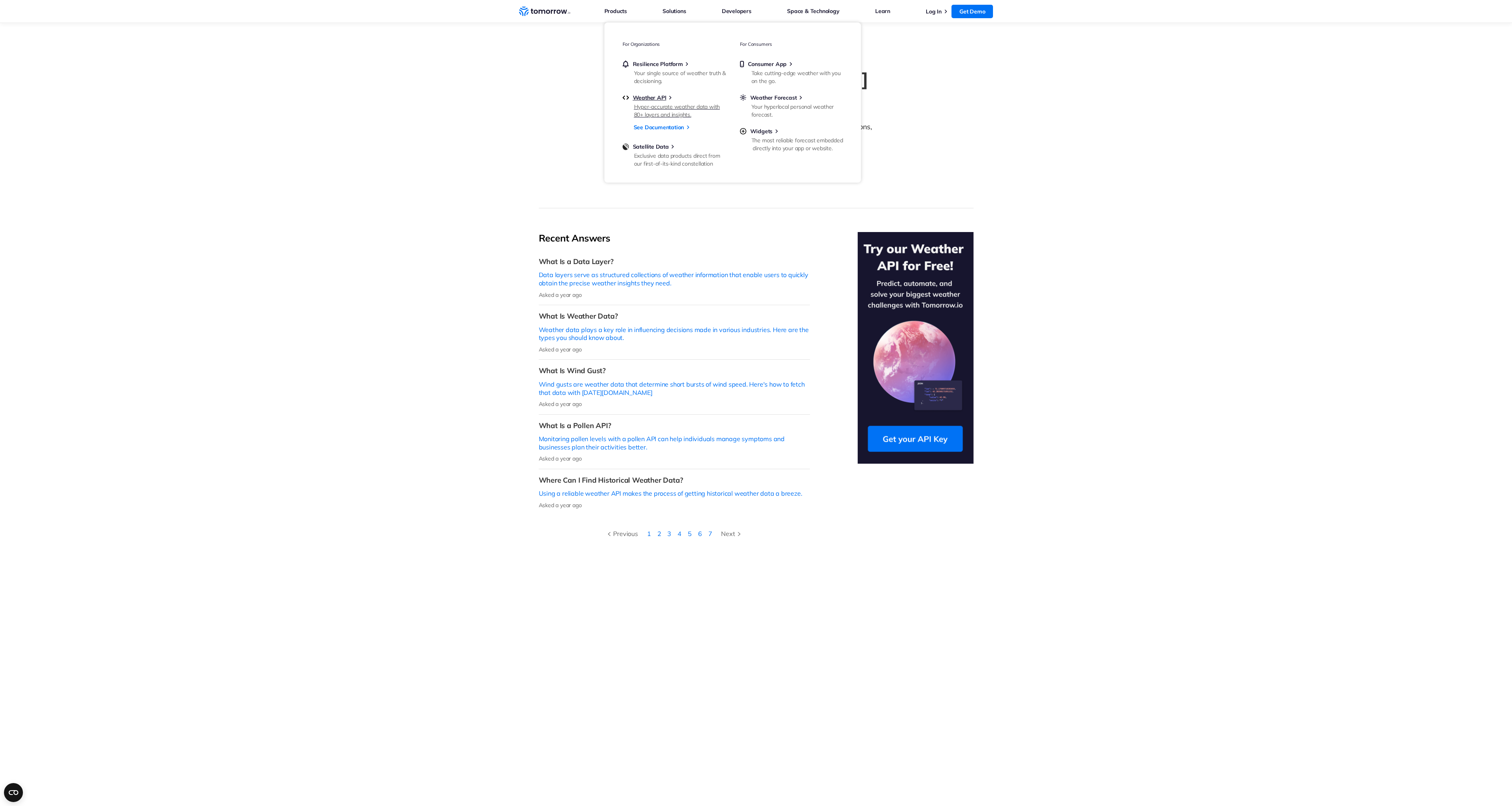
click at [664, 104] on div "Hyper-accurate weather data with 80+ layers and insights." at bounding box center [680, 110] width 92 height 16
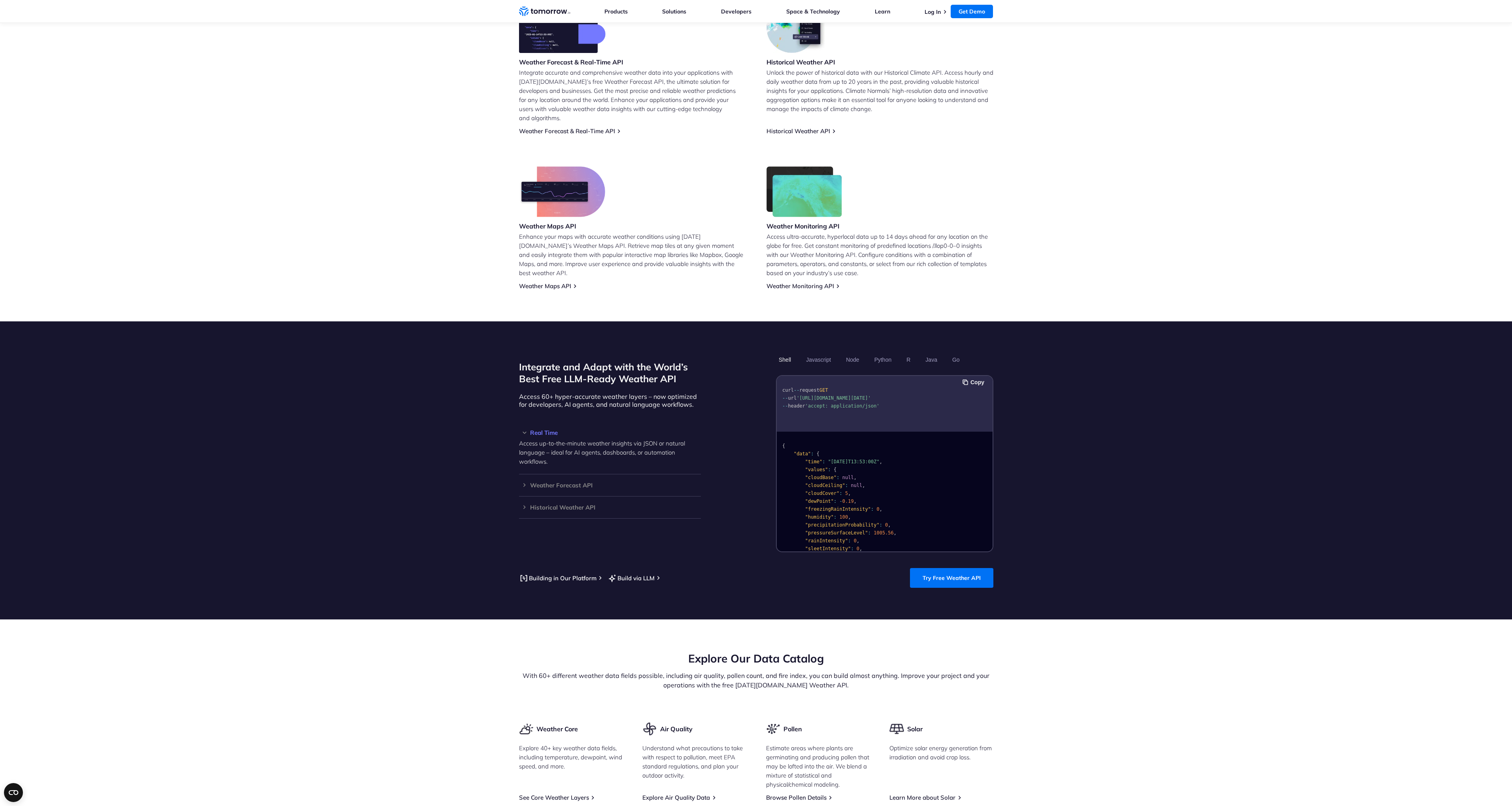
scroll to position [380, 0]
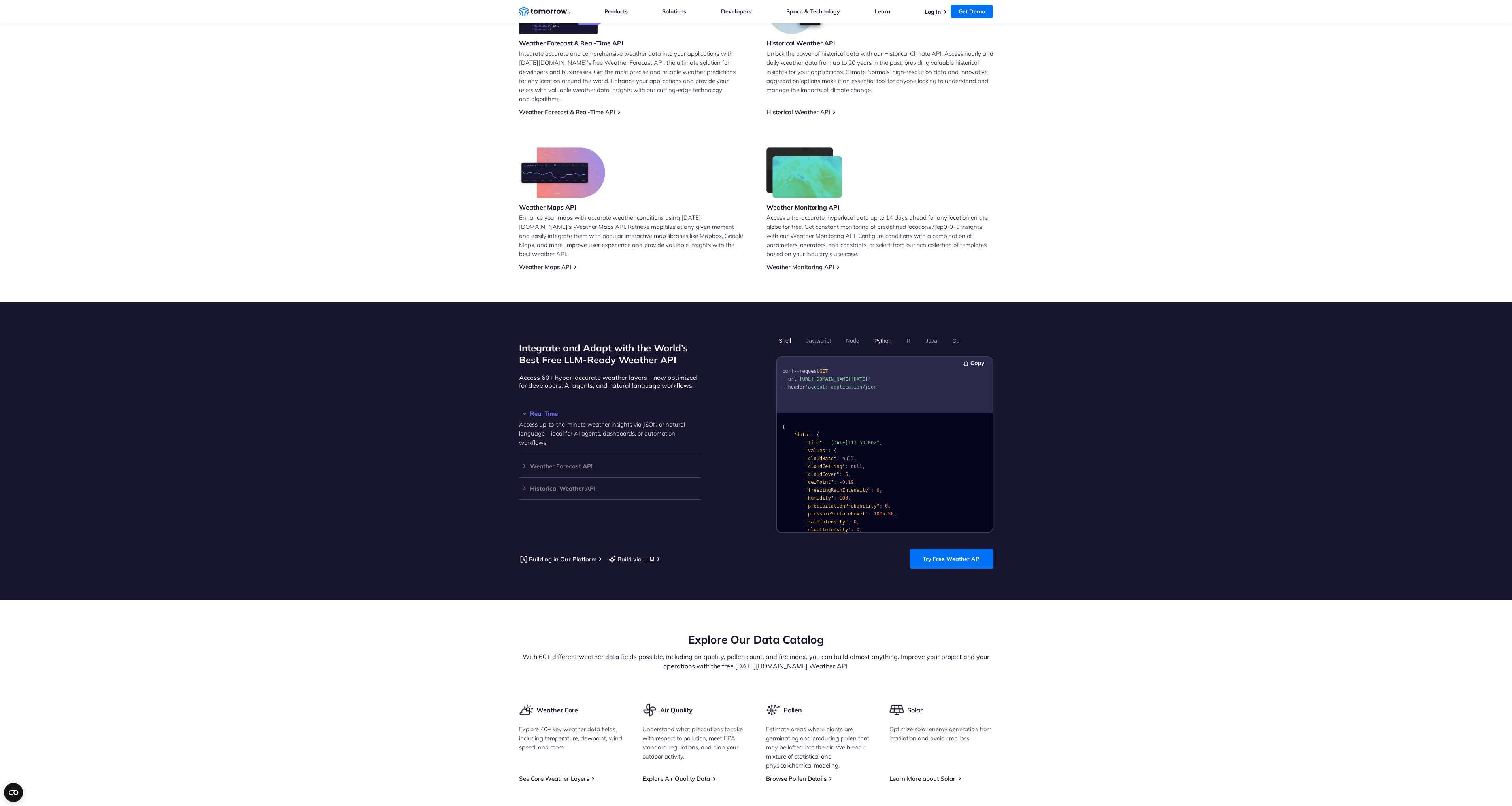
click at [884, 334] on button "Python" at bounding box center [883, 341] width 23 height 14
click at [960, 556] on link "Try Free Weather API" at bounding box center [952, 559] width 84 height 20
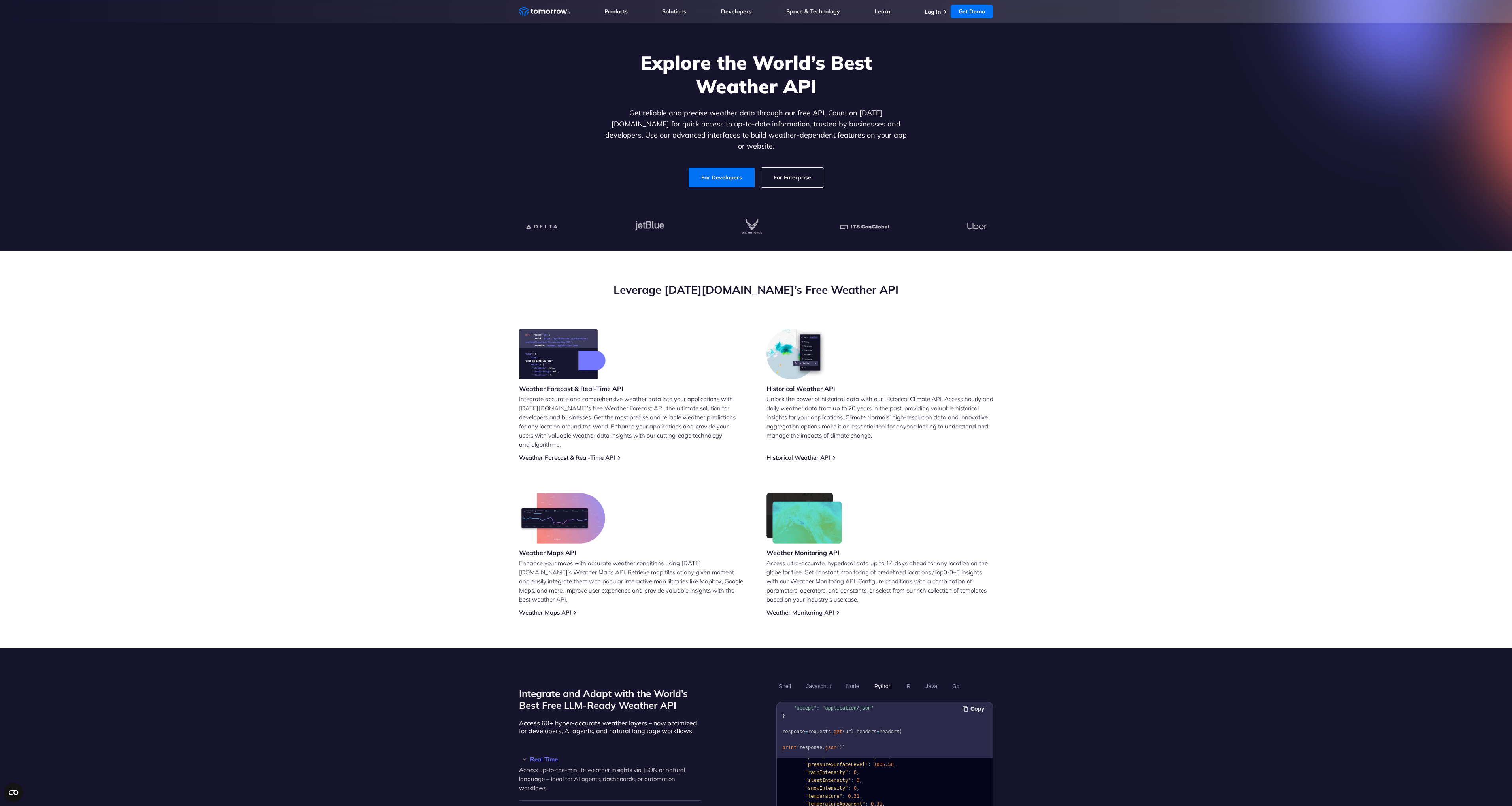
scroll to position [0, 0]
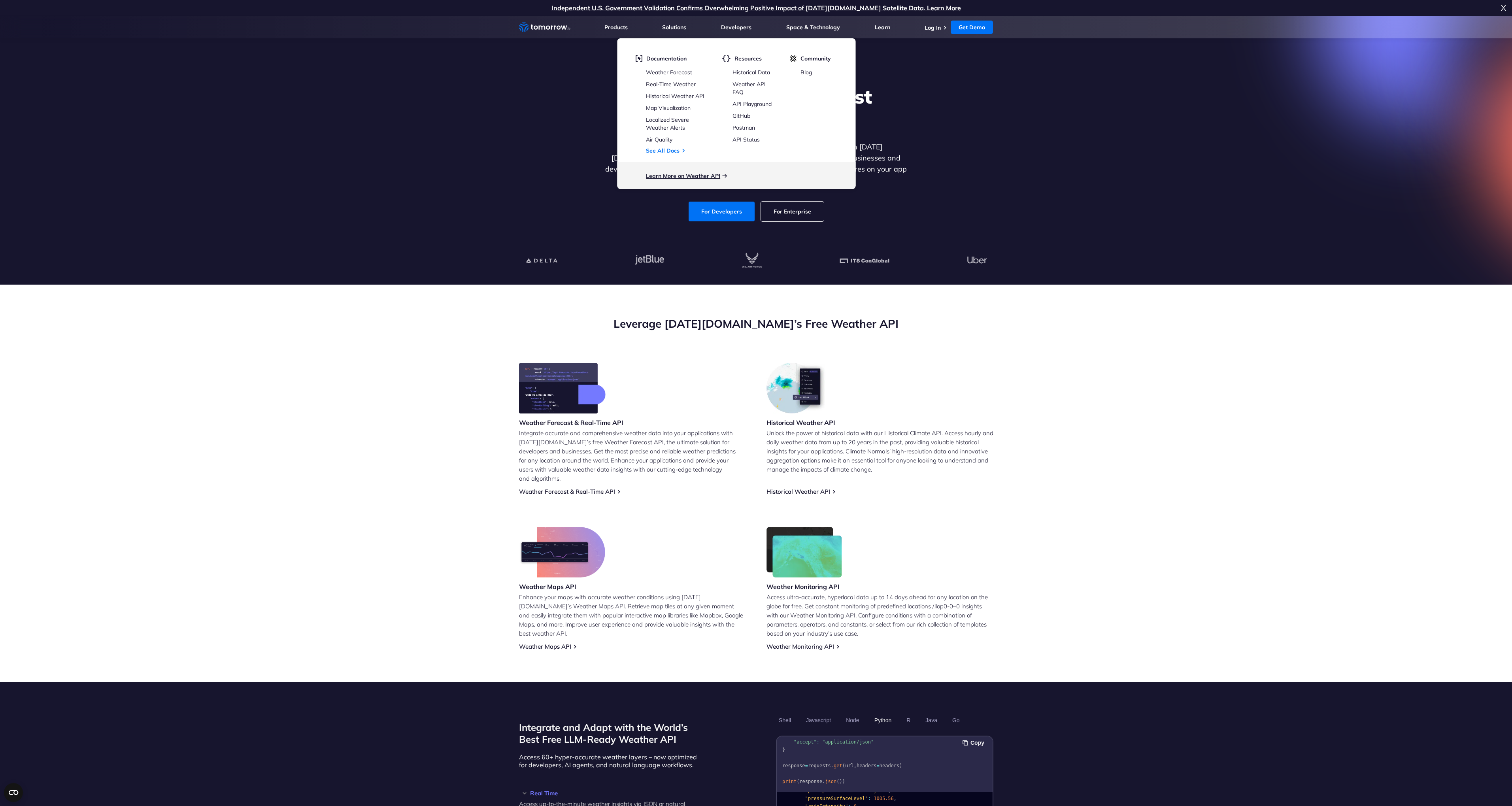
click at [708, 176] on link "Learn More on Weather API" at bounding box center [683, 176] width 74 height 7
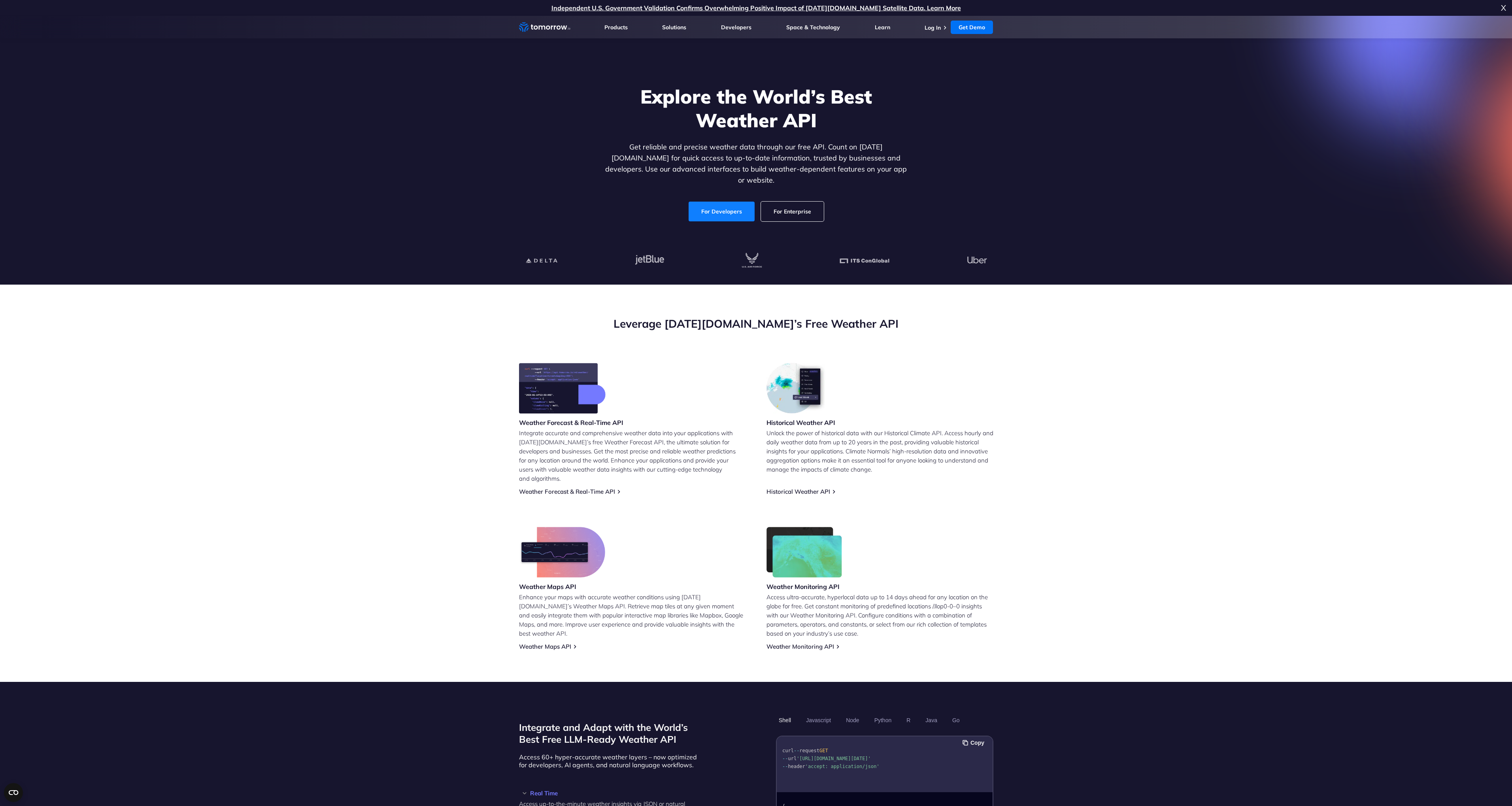
click at [727, 203] on link "For Developers" at bounding box center [722, 212] width 66 height 20
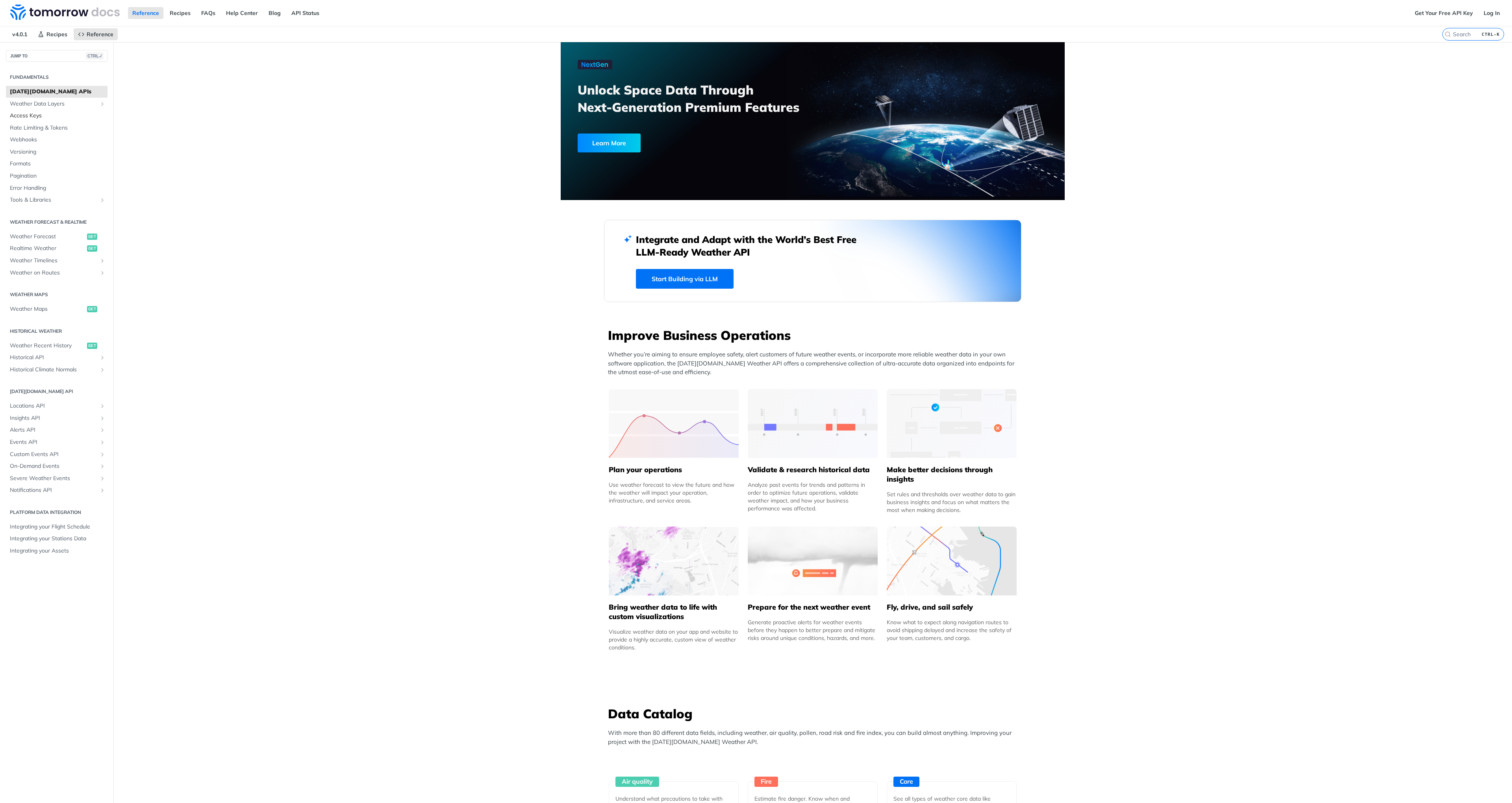
click at [29, 117] on span "Access Keys" at bounding box center [58, 116] width 96 height 8
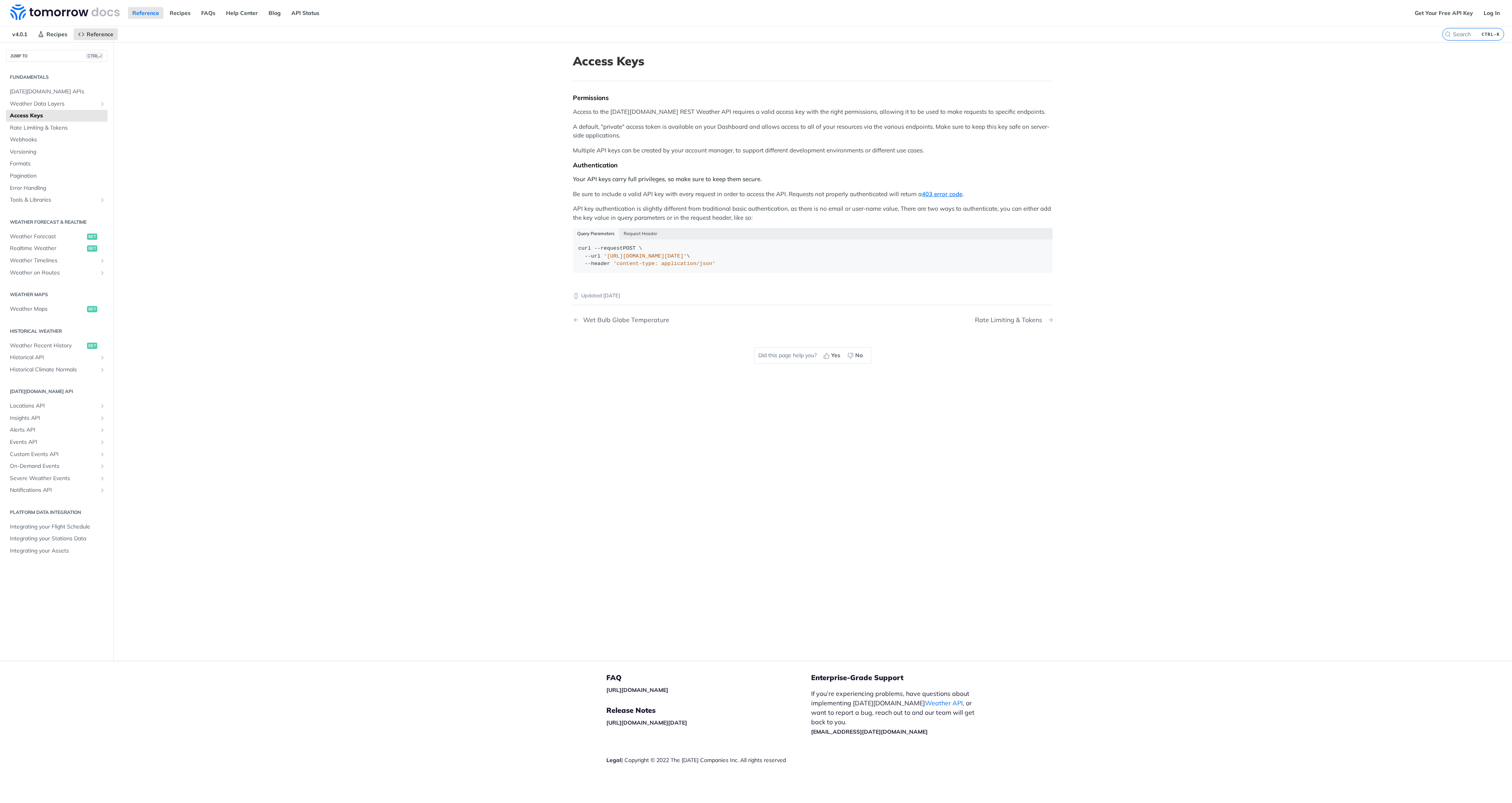
click at [1022, 320] on div "Rate Limiting & Tokens" at bounding box center [1010, 320] width 71 height 8
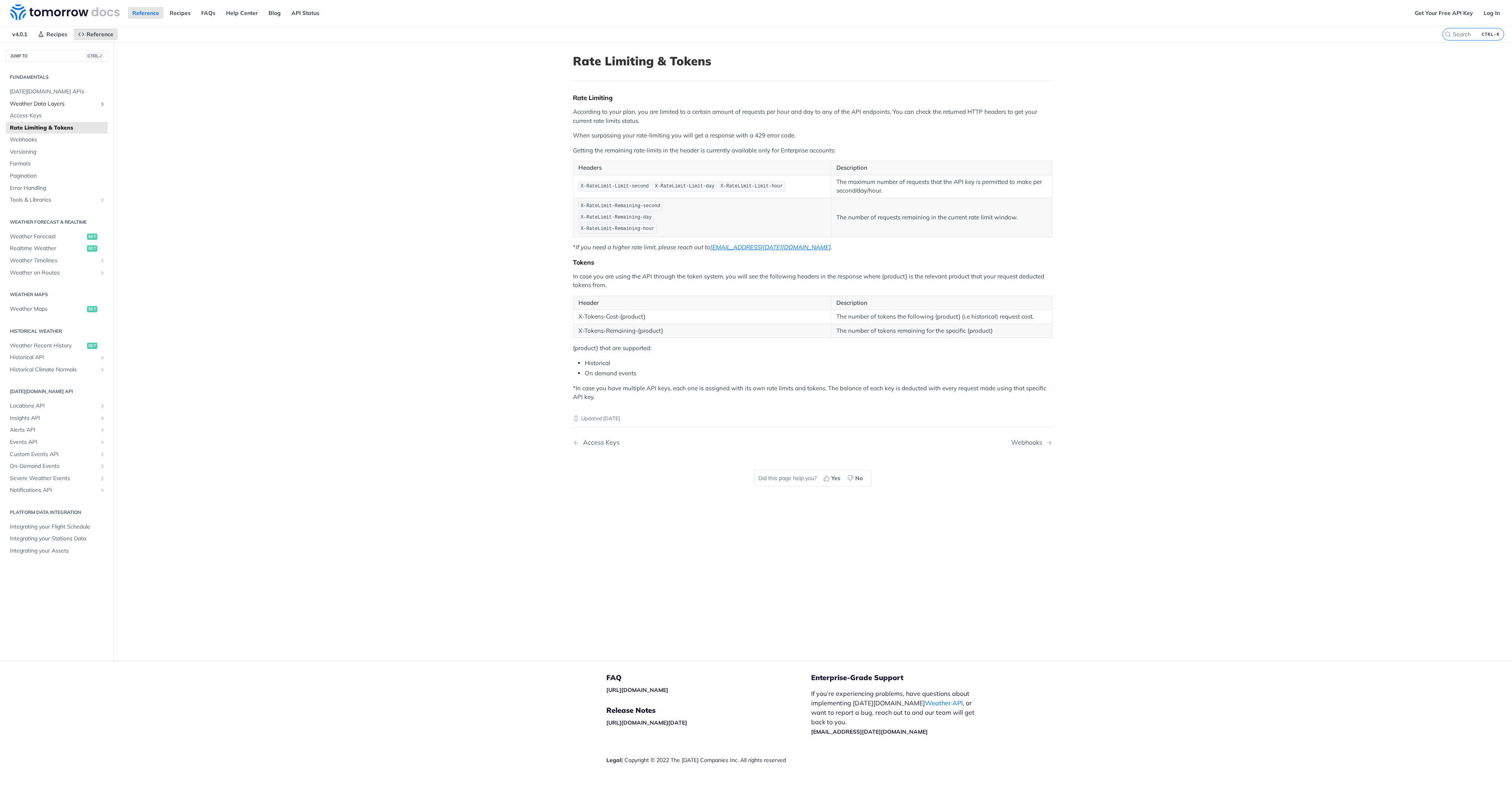
click at [39, 104] on span "Weather Data Layers" at bounding box center [53, 103] width 87 height 8
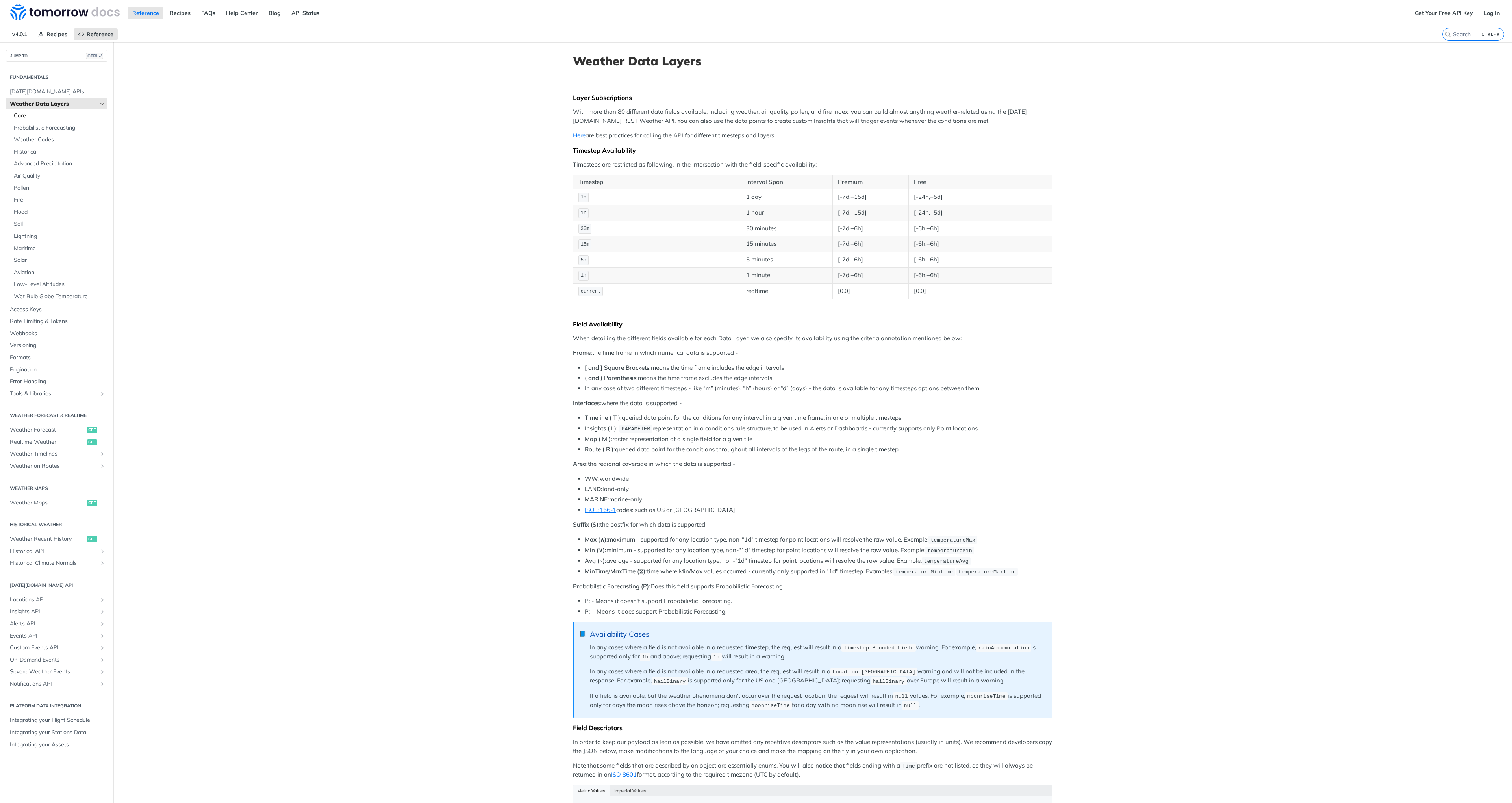
click at [15, 114] on span "Core" at bounding box center [59, 116] width 92 height 8
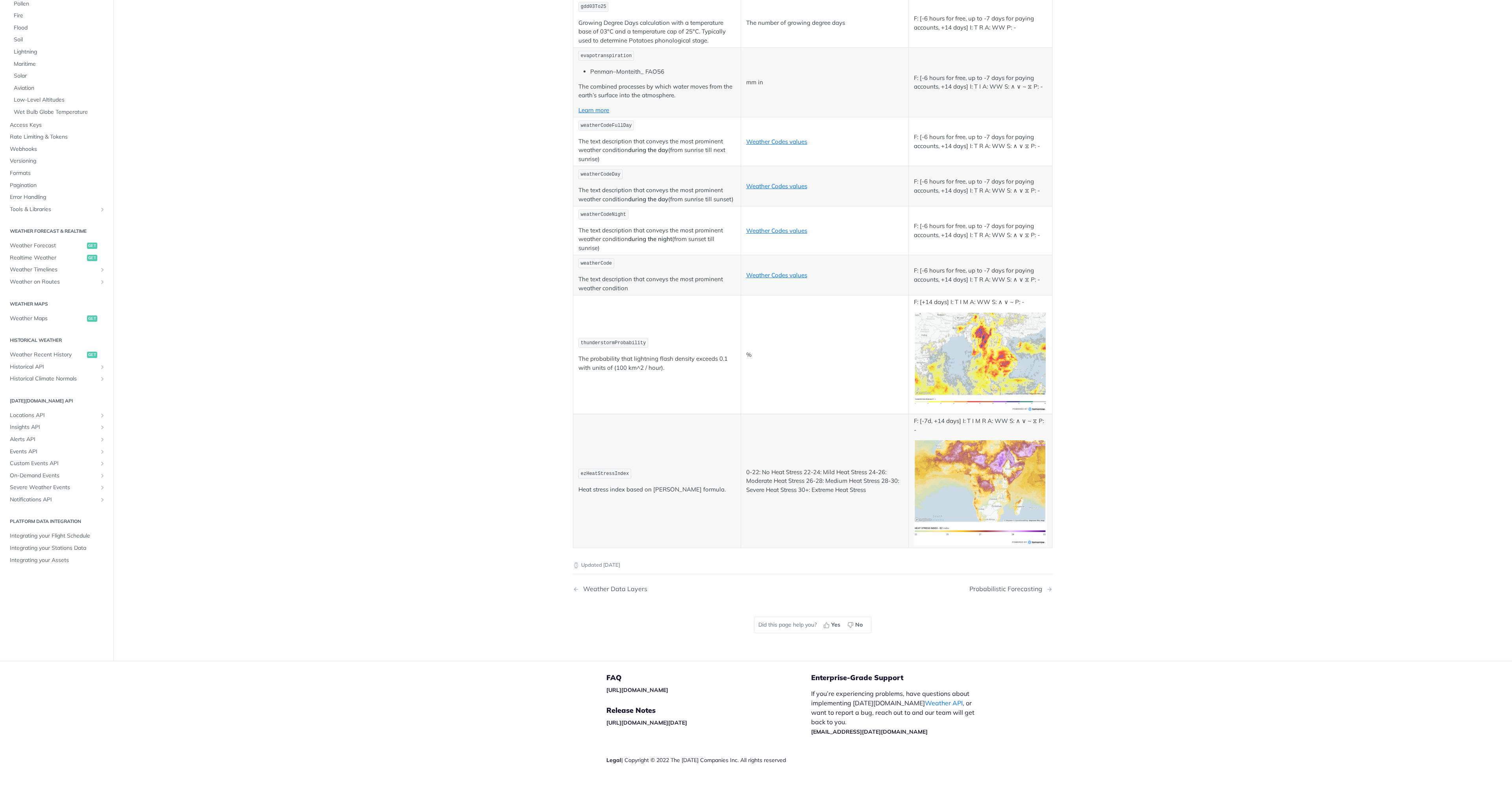
scroll to position [2882, 0]
drag, startPoint x: 610, startPoint y: 353, endPoint x: 629, endPoint y: 358, distance: 19.6
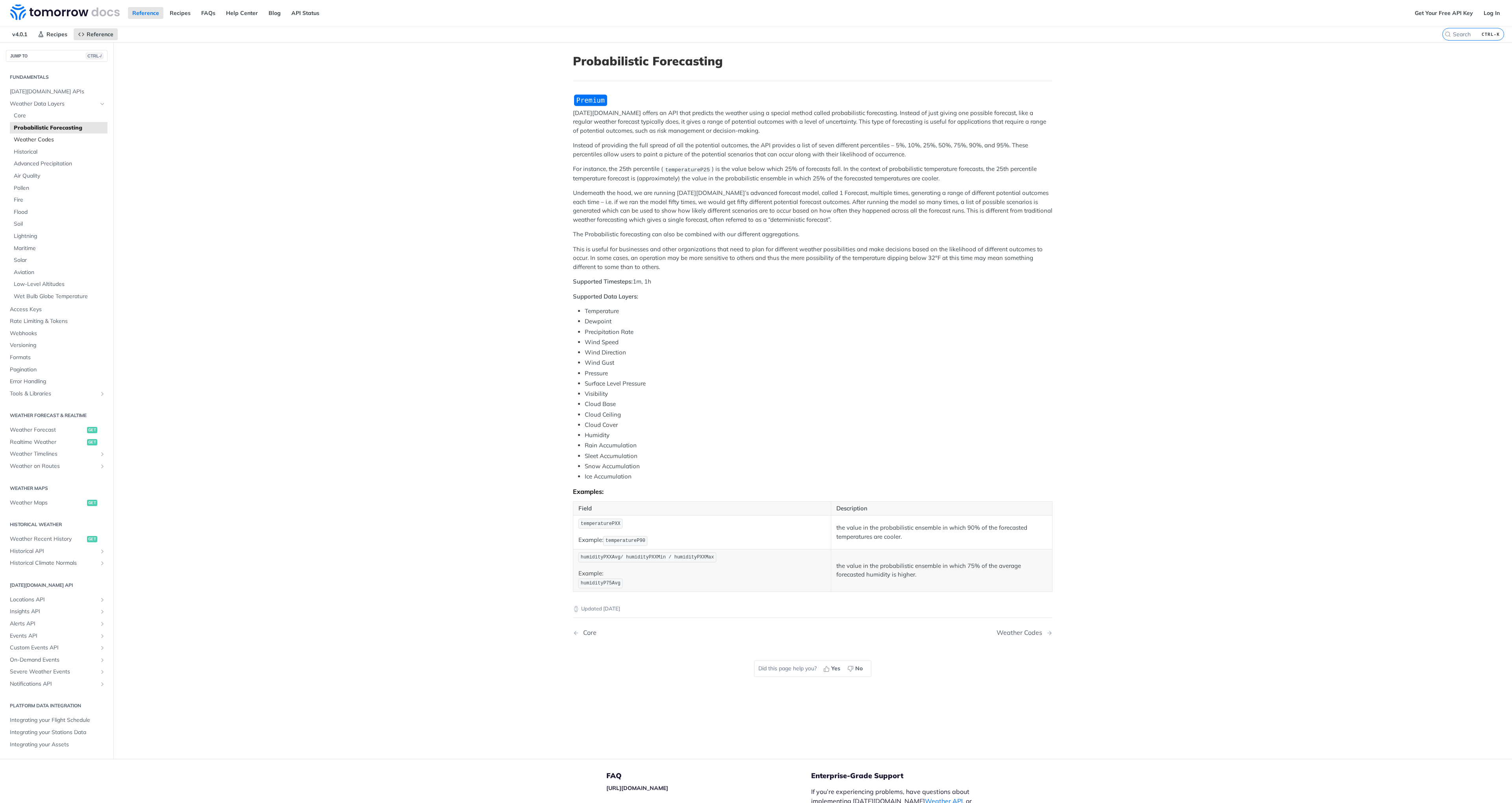
click at [22, 137] on span "Weather Codes" at bounding box center [59, 139] width 92 height 8
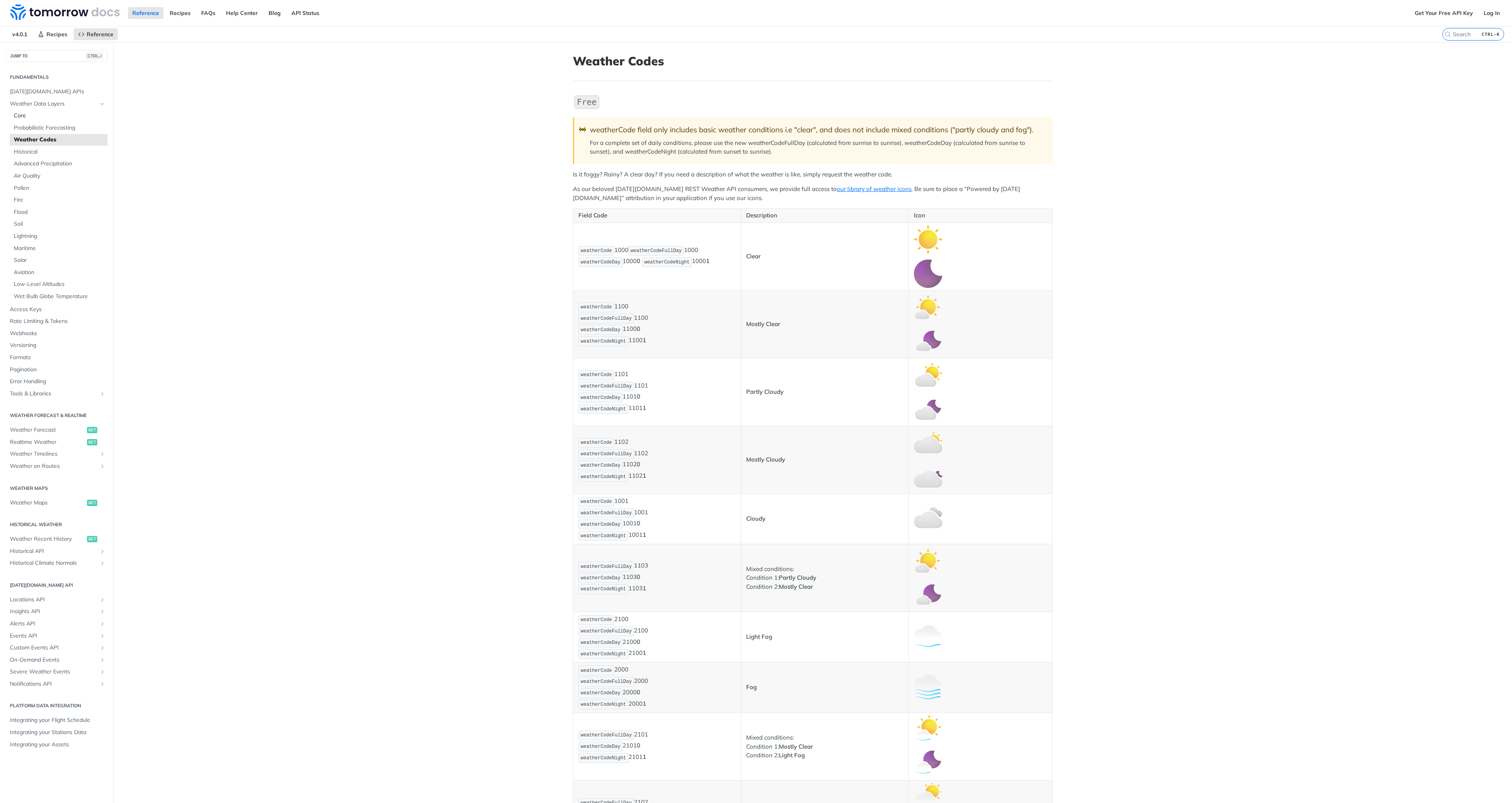
click at [22, 114] on span "Core" at bounding box center [59, 116] width 92 height 8
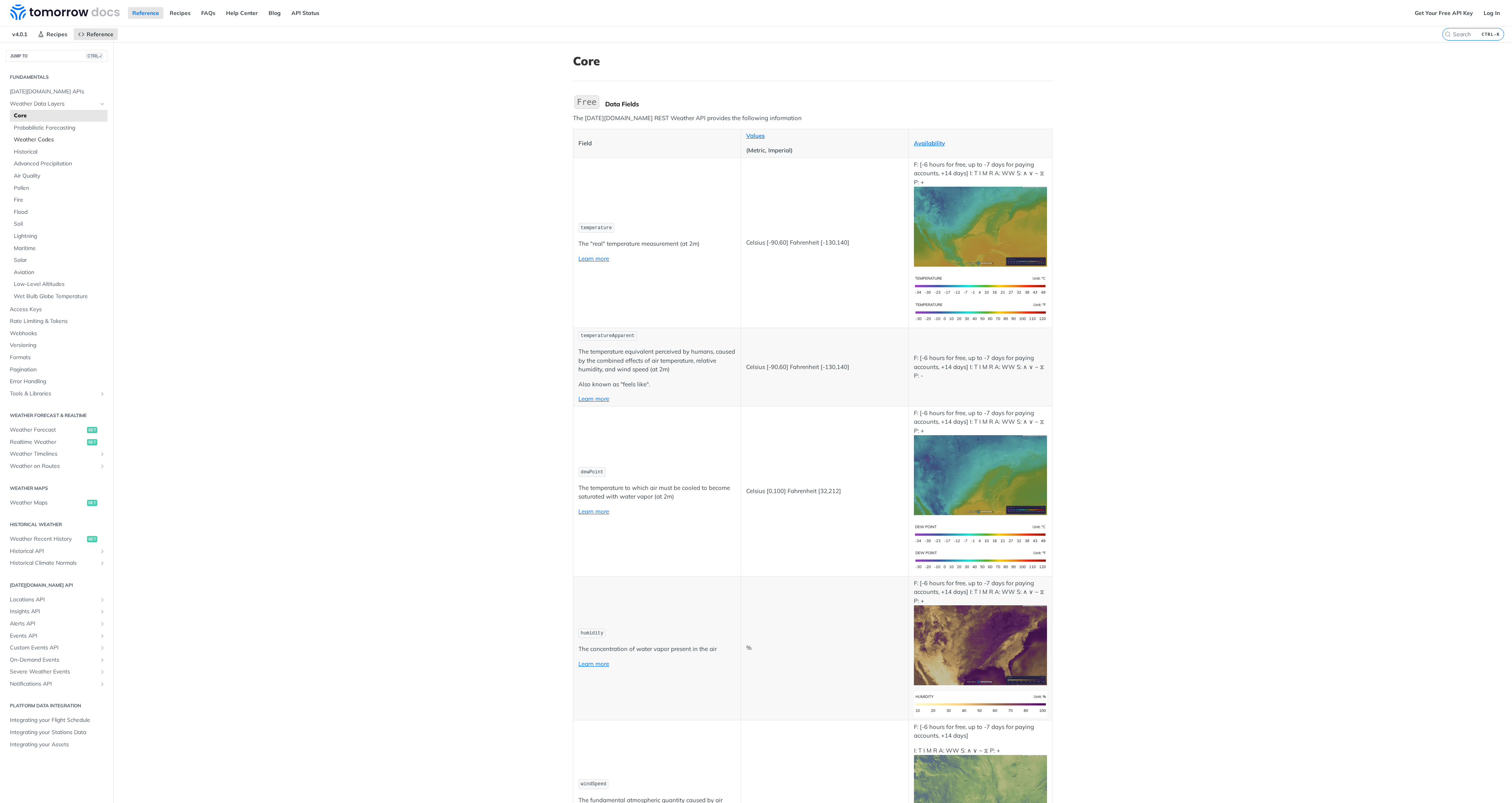
click at [25, 142] on span "Weather Codes" at bounding box center [59, 139] width 92 height 8
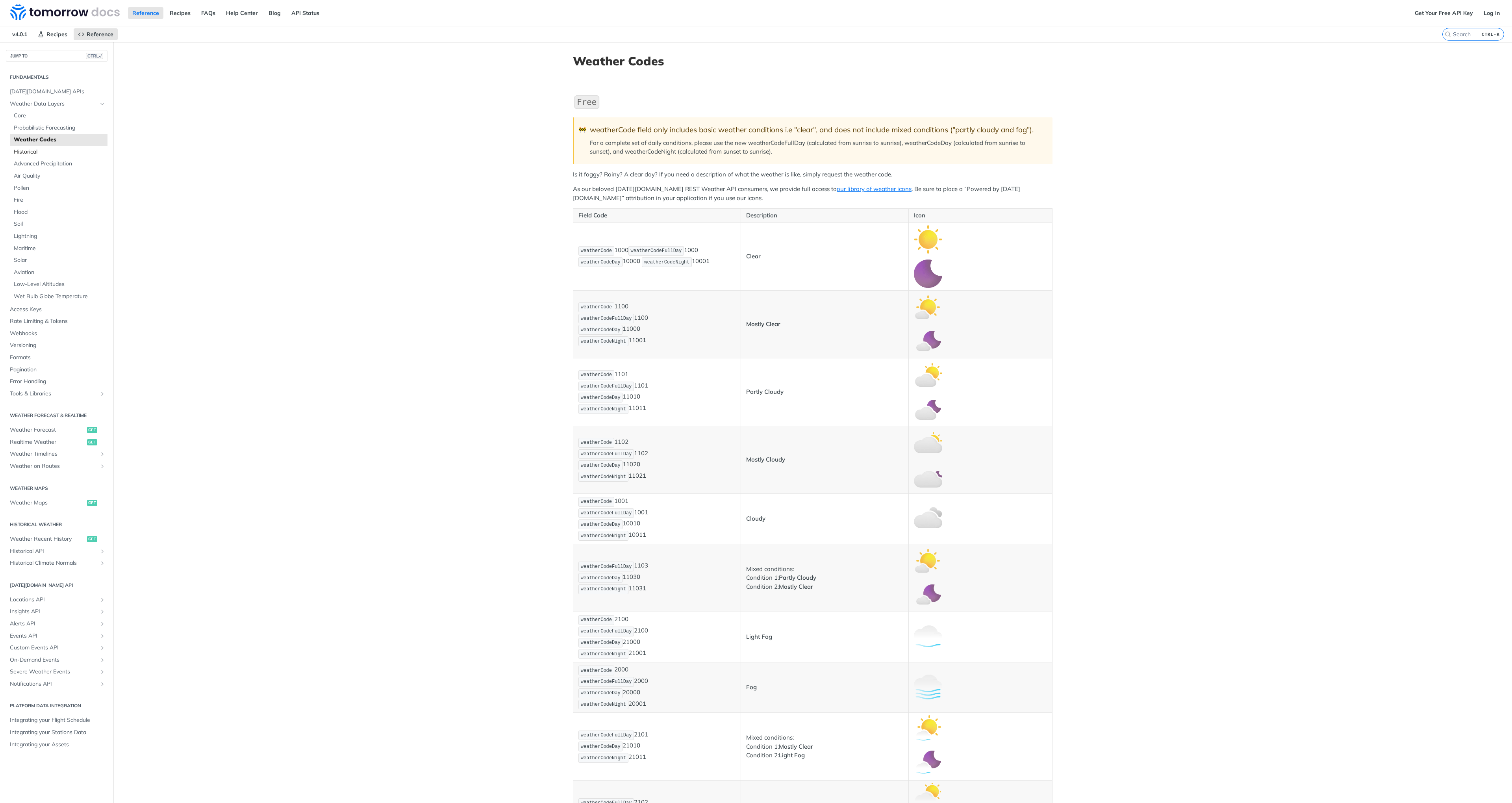
click at [23, 153] on span "Historical" at bounding box center [59, 151] width 92 height 8
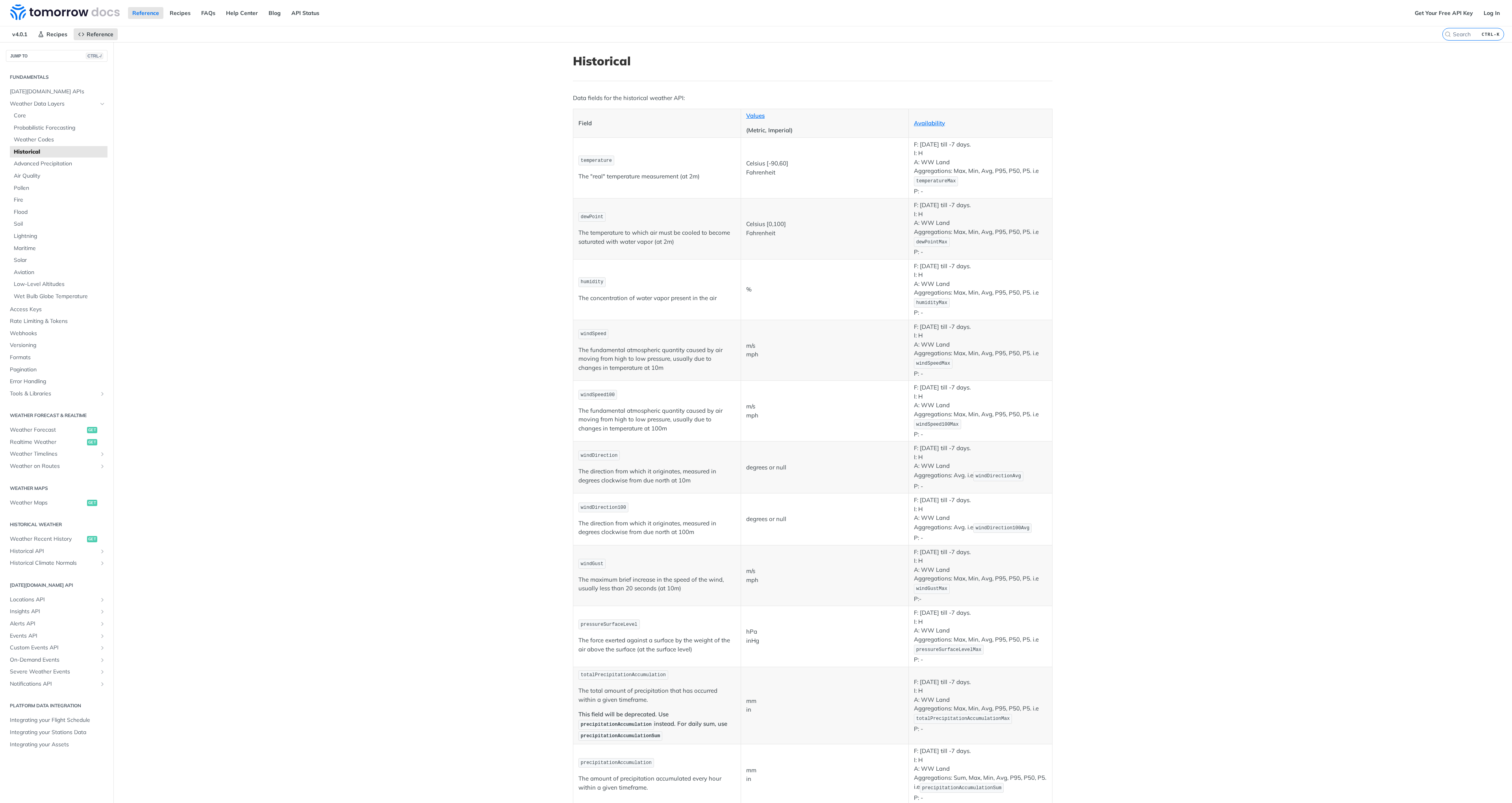
scroll to position [47, 0]
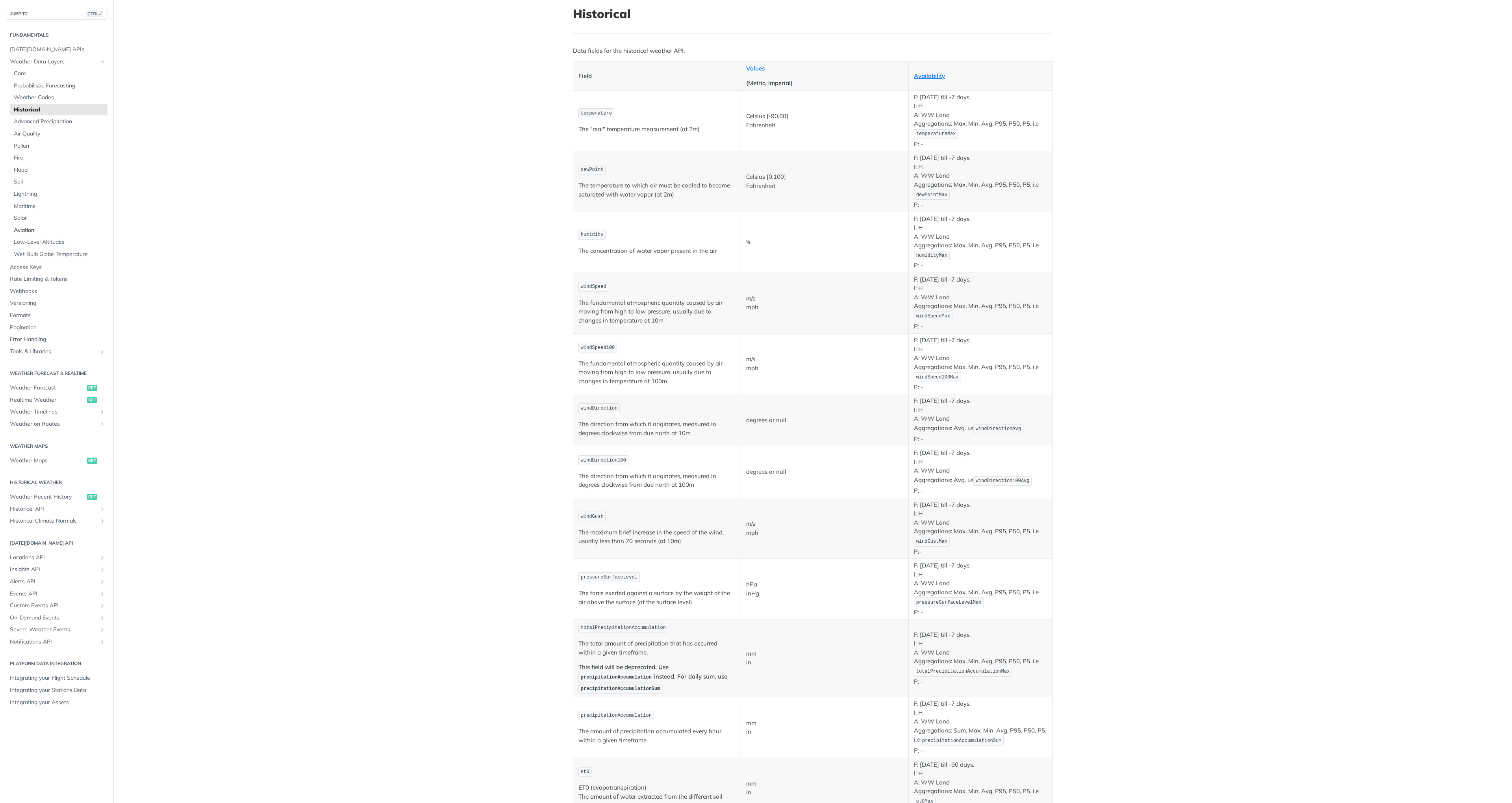
click at [23, 231] on span "Aviation" at bounding box center [59, 230] width 92 height 8
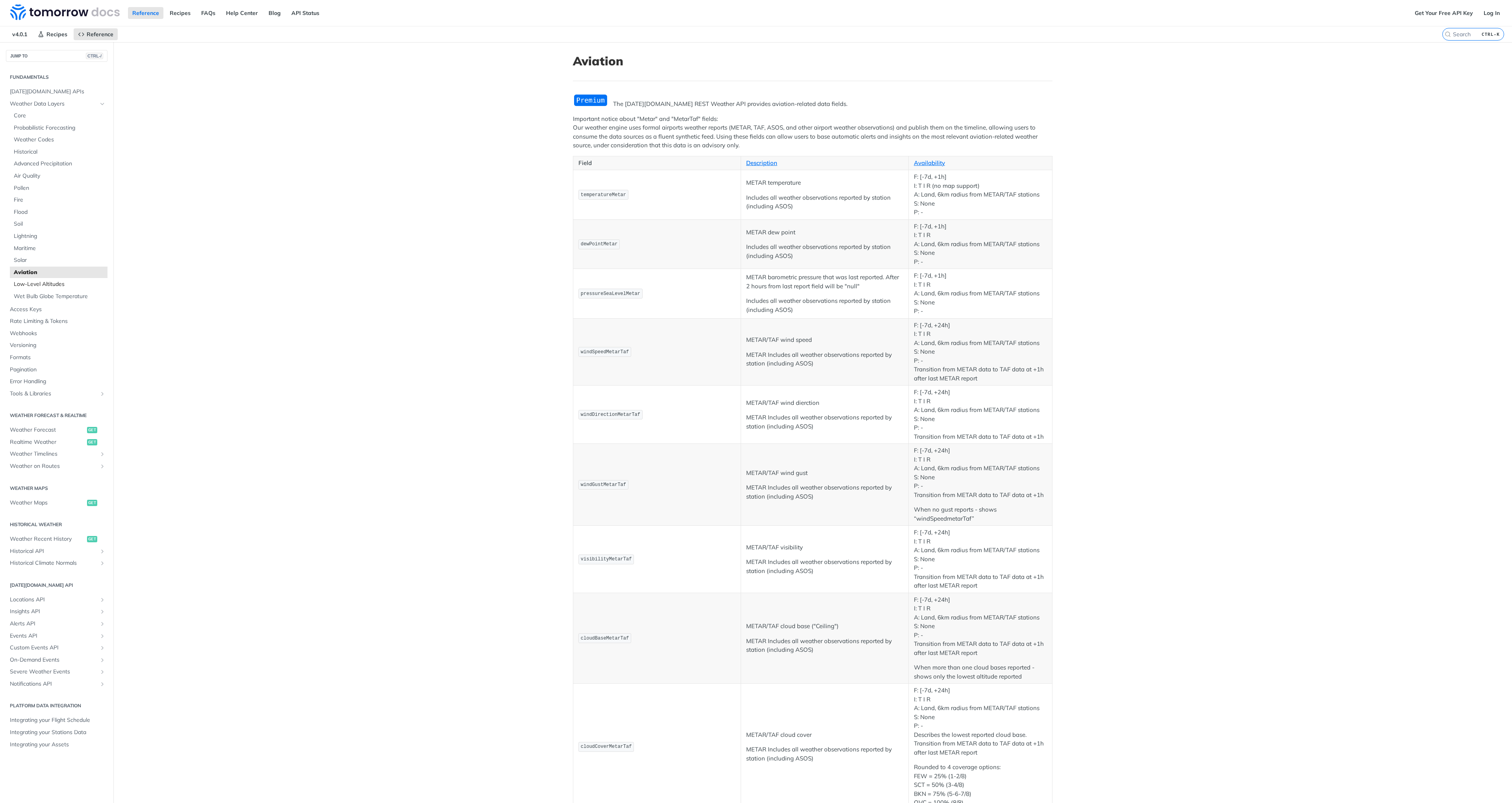
click at [47, 285] on span "Low-Level Altitudes" at bounding box center [59, 284] width 92 height 8
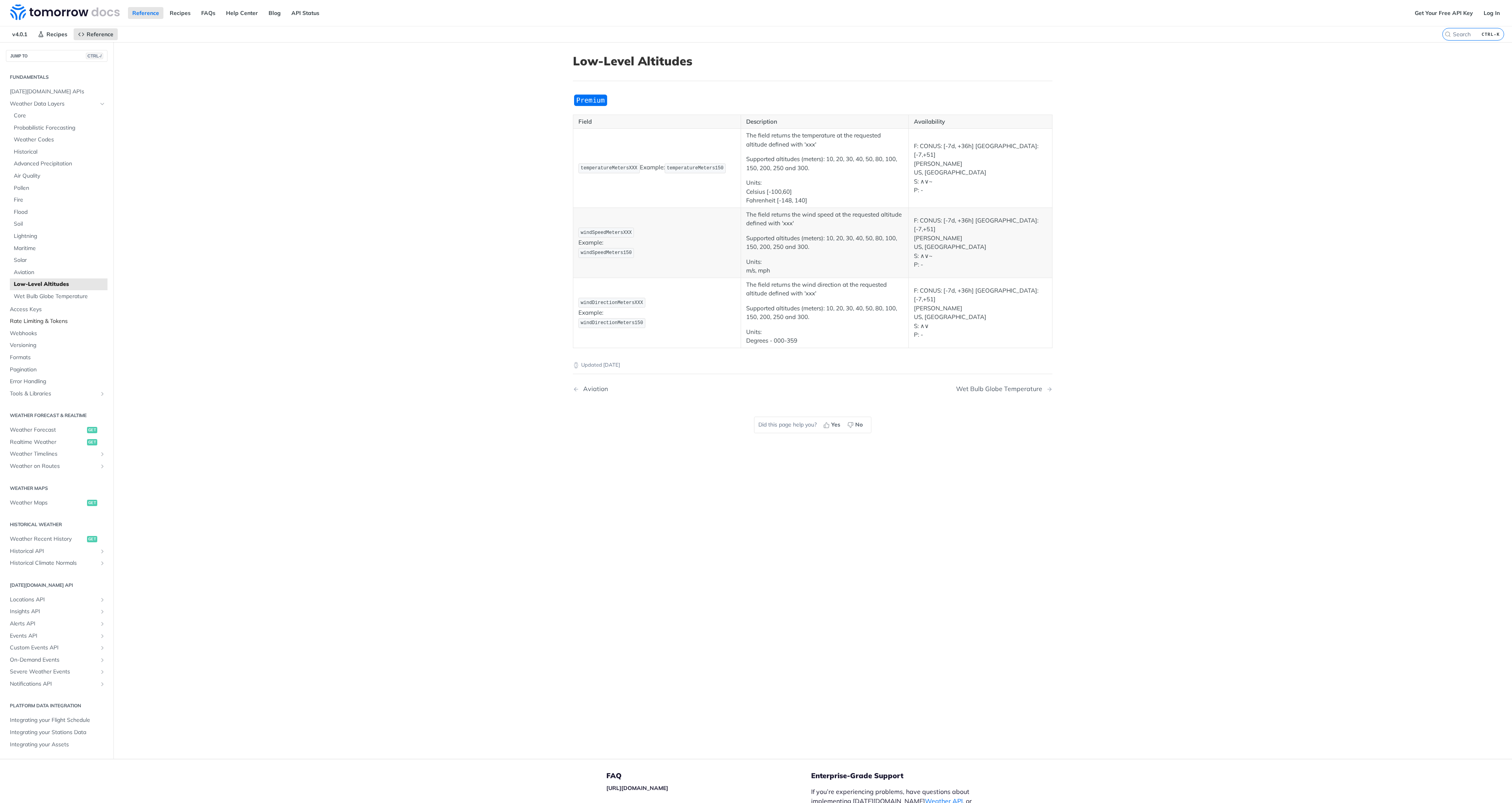
click at [31, 320] on span "Rate Limiting & Tokens" at bounding box center [58, 321] width 96 height 8
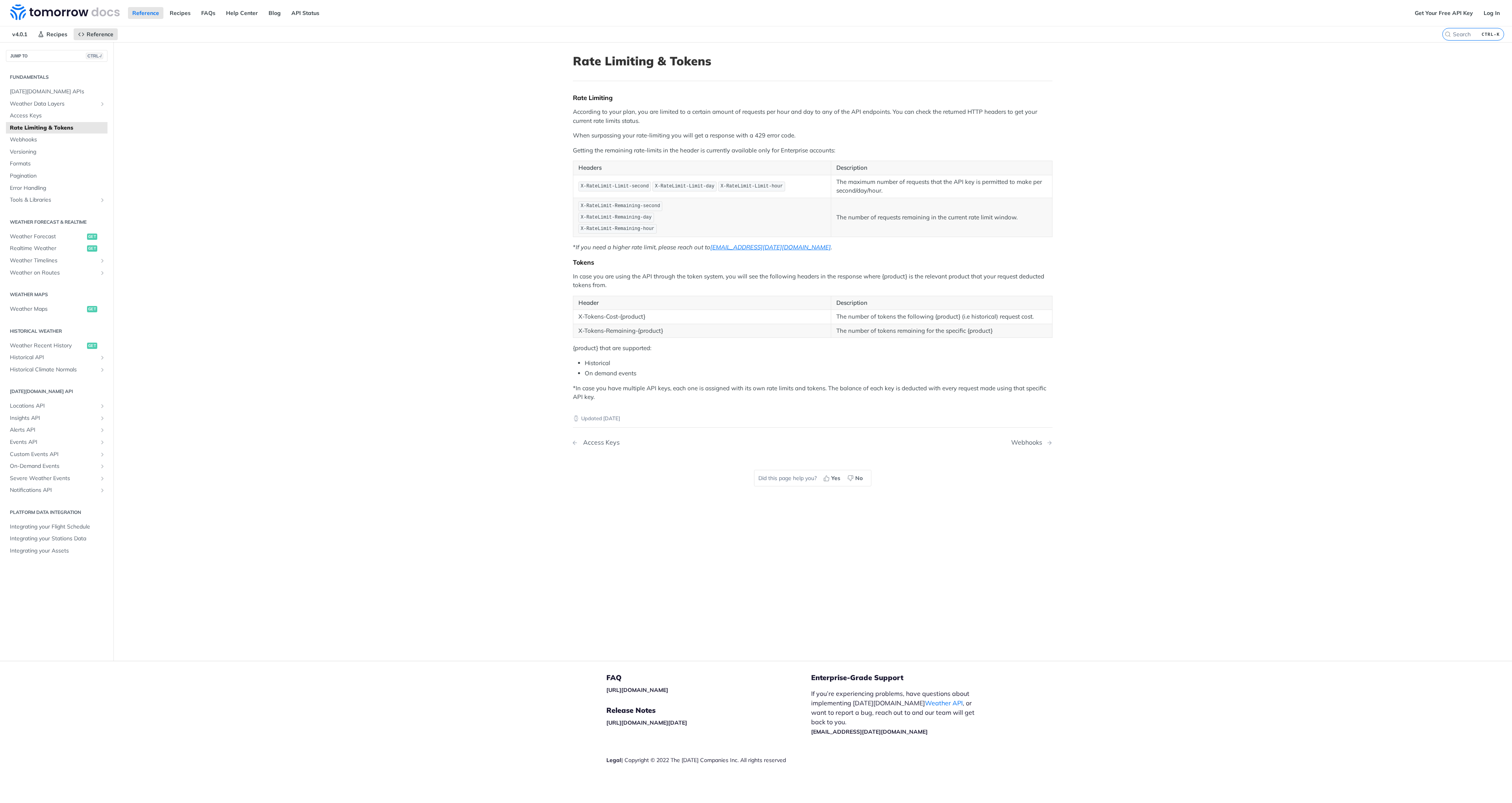
click at [600, 443] on div "Access Keys" at bounding box center [599, 442] width 41 height 8
